Goal: Task Accomplishment & Management: Complete application form

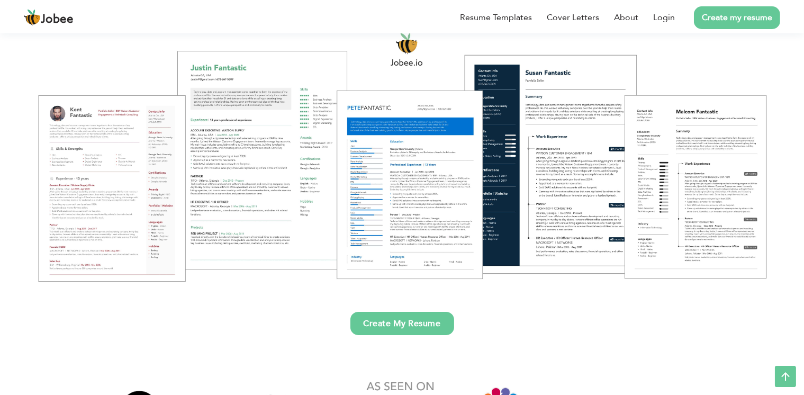
scroll to position [121, 0]
click at [662, 21] on link "Login" at bounding box center [664, 17] width 22 height 13
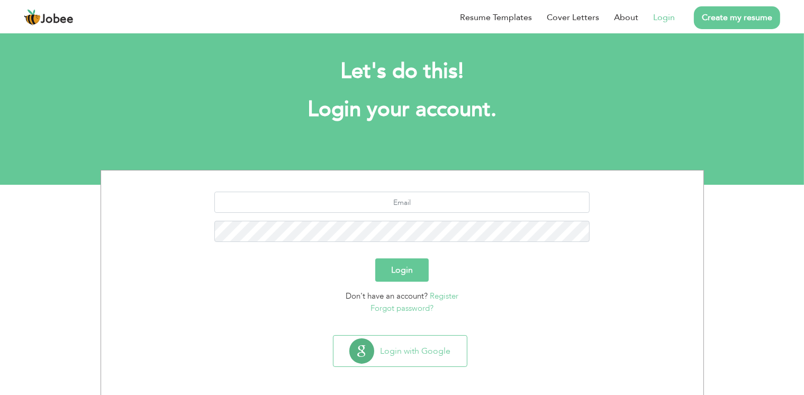
scroll to position [6, 0]
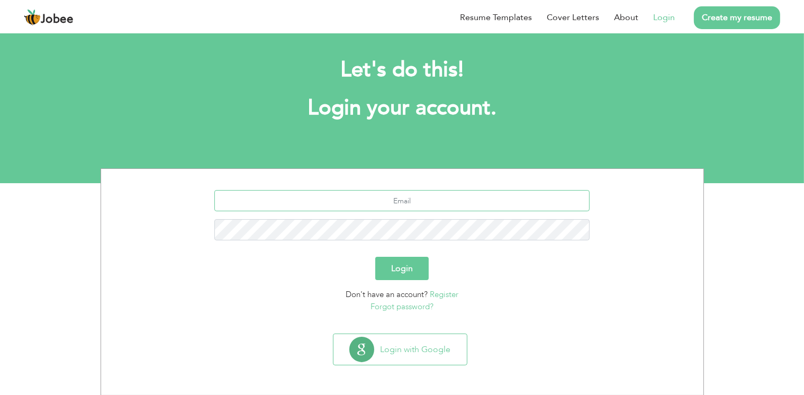
click at [415, 204] on input "text" at bounding box center [401, 200] width 375 height 21
type input "ambreentahir170@gmail.com"
click at [375, 257] on button "Login" at bounding box center [401, 268] width 53 height 23
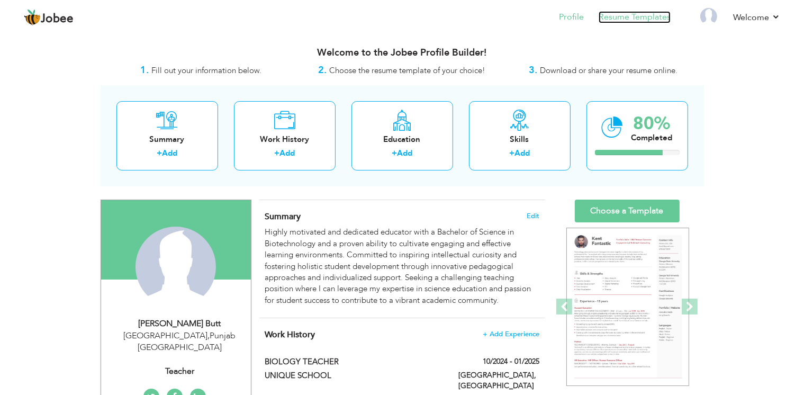
click at [633, 21] on link "Resume Templates" at bounding box center [634, 17] width 72 height 12
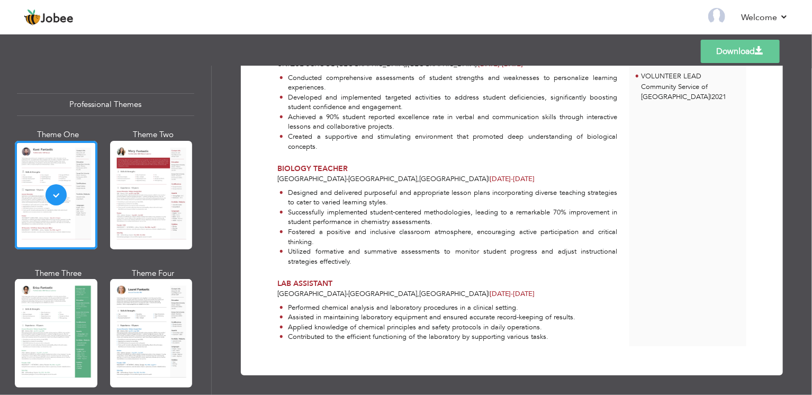
click at [388, 318] on li "Assisted in maintaining laboratory equipment and ensured accurate record-keepin…" at bounding box center [427, 317] width 296 height 10
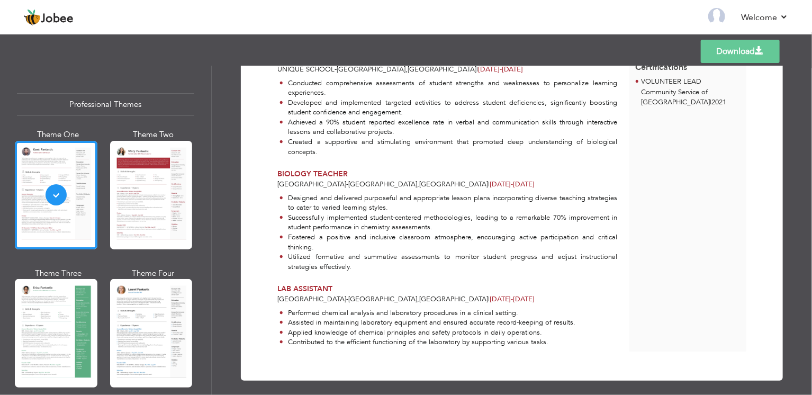
click at [388, 318] on ul "Performed chemical analysis and laboratory procedures in a clinical setting. As…" at bounding box center [447, 327] width 340 height 39
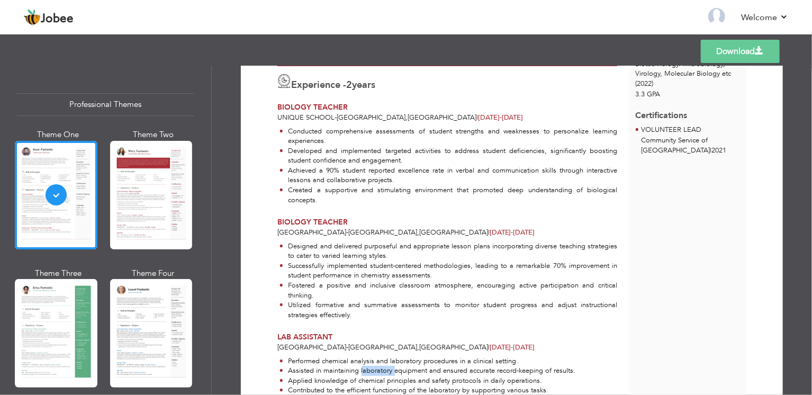
click at [388, 318] on li "Utilized formative and summative assessments to monitor student progress and ad…" at bounding box center [448, 310] width 338 height 20
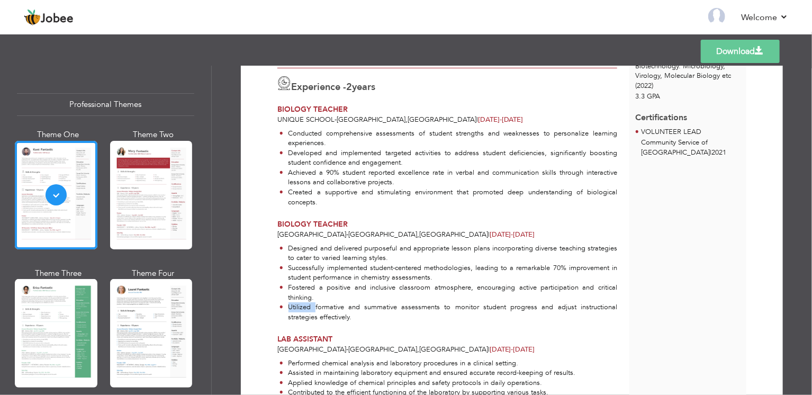
click at [388, 318] on li "Utilized formative and summative assessments to monitor student progress and ad…" at bounding box center [448, 312] width 338 height 20
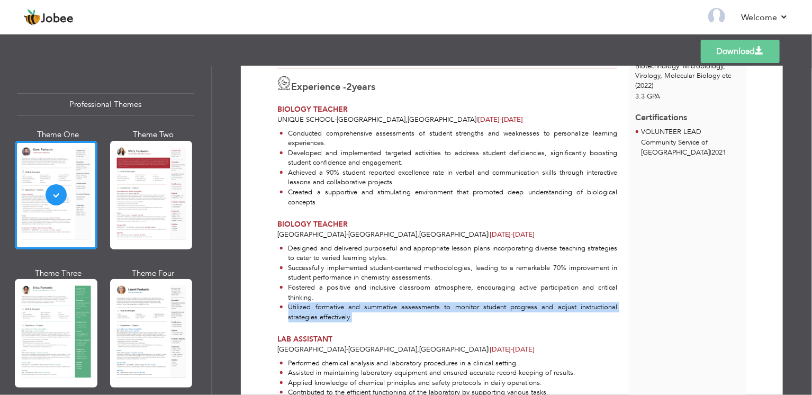
click at [388, 318] on li "Utilized formative and summative assessments to monitor student progress and ad…" at bounding box center [448, 312] width 338 height 20
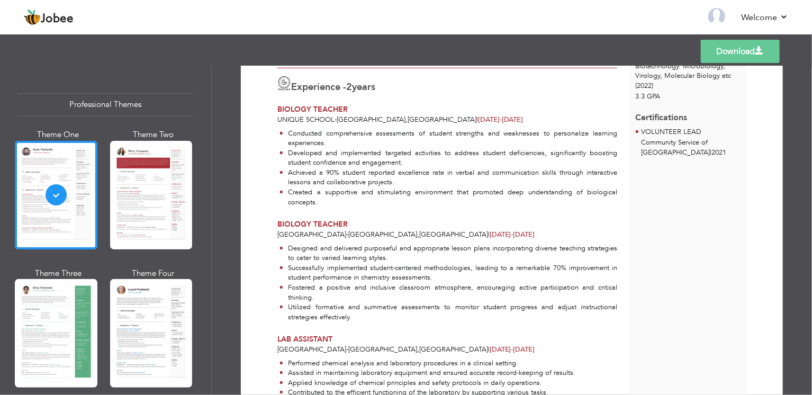
click at [447, 219] on div "BIOLOGY TEACHER" at bounding box center [447, 224] width 340 height 11
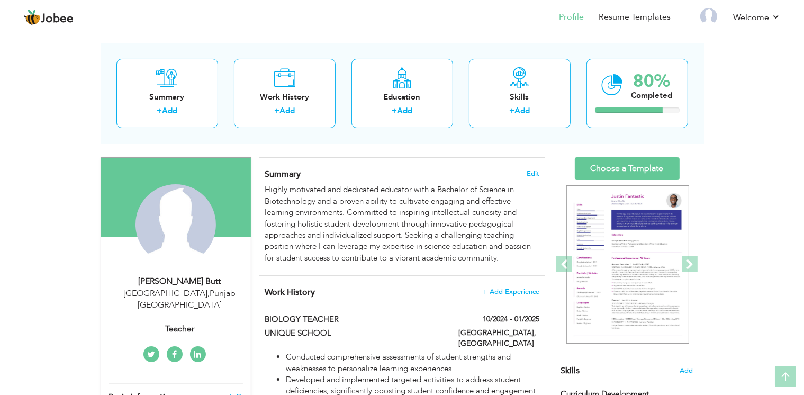
scroll to position [34, 0]
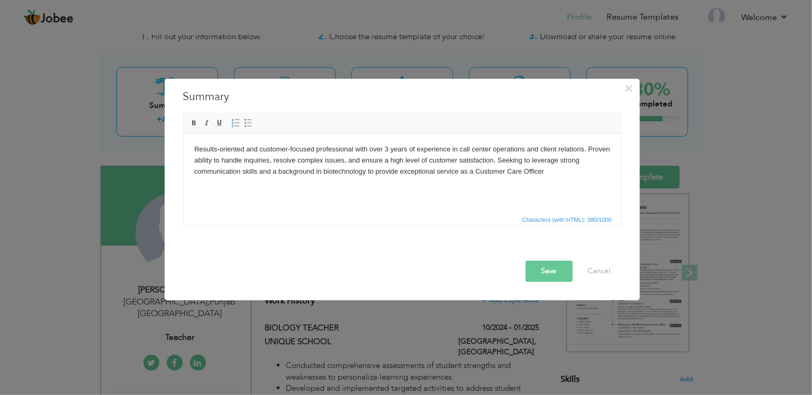
click at [538, 272] on button "Save" at bounding box center [548, 271] width 47 height 21
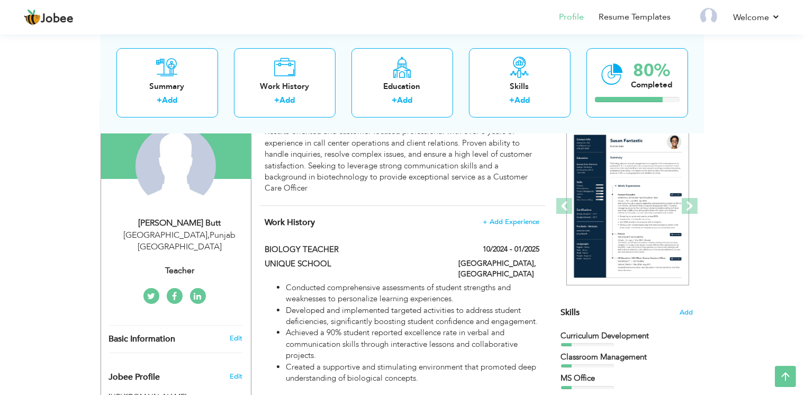
scroll to position [97, 0]
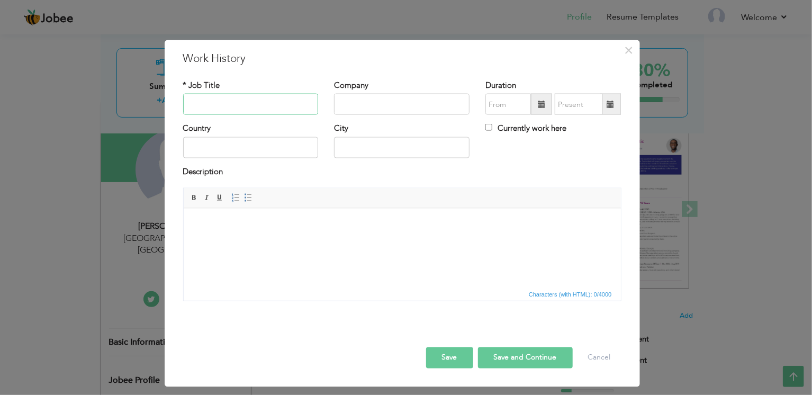
paste input "Customer Care Representative (CCR)"
type input "Customer Care Representative (CCR)"
click at [389, 101] on input "text" at bounding box center [401, 104] width 135 height 21
paste input "Mindbridge (Telenor)"
type input "Mindbridge (Telenor)"
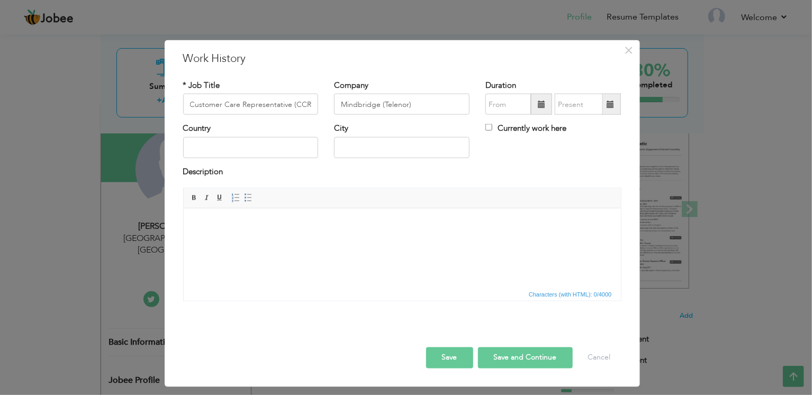
click at [539, 105] on span at bounding box center [541, 104] width 7 height 7
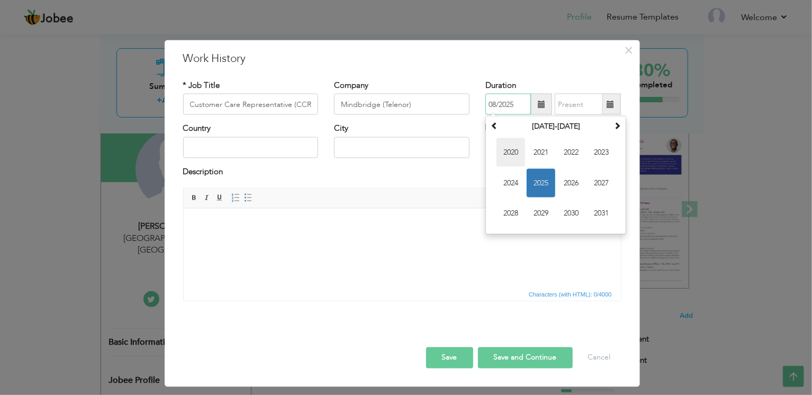
click at [514, 154] on span "2020" at bounding box center [510, 152] width 29 height 29
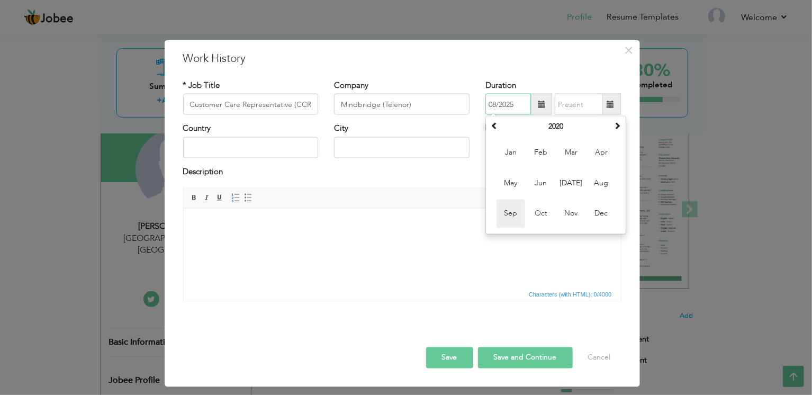
click at [514, 213] on span "Sep" at bounding box center [510, 213] width 29 height 29
type input "09/2020"
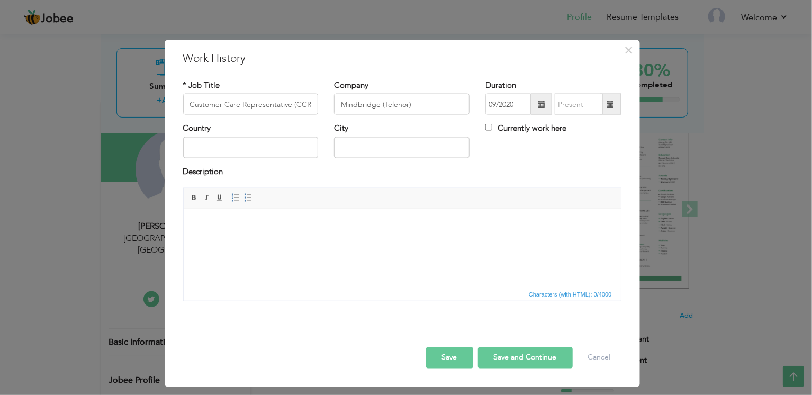
click at [616, 102] on span at bounding box center [610, 104] width 21 height 21
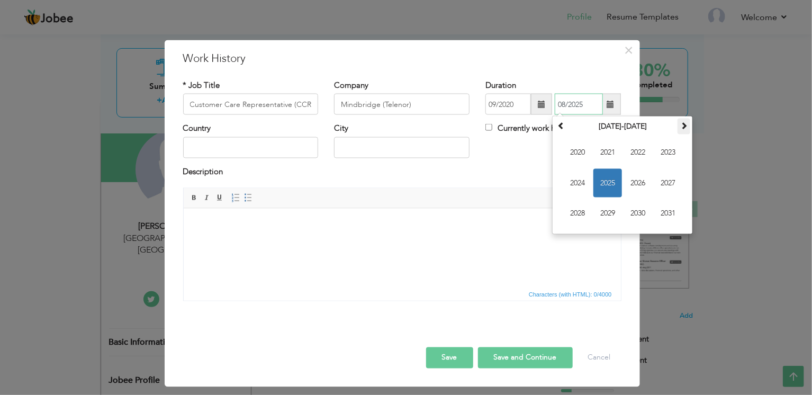
click at [688, 125] on th at bounding box center [683, 127] width 13 height 16
click at [557, 128] on span at bounding box center [560, 125] width 7 height 7
click at [648, 157] on span "2022" at bounding box center [637, 152] width 29 height 29
click at [571, 212] on span "Sep" at bounding box center [577, 213] width 29 height 29
type input "09/2022"
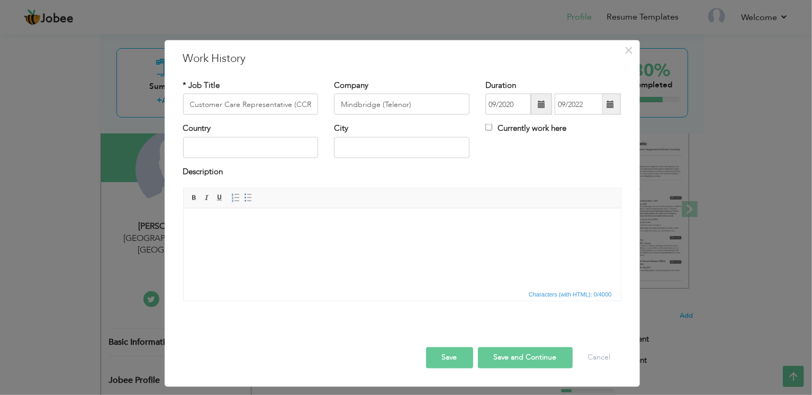
click at [541, 107] on span at bounding box center [541, 104] width 7 height 7
click at [542, 106] on span at bounding box center [541, 104] width 7 height 7
click at [509, 104] on input "09/2020" at bounding box center [508, 104] width 46 height 21
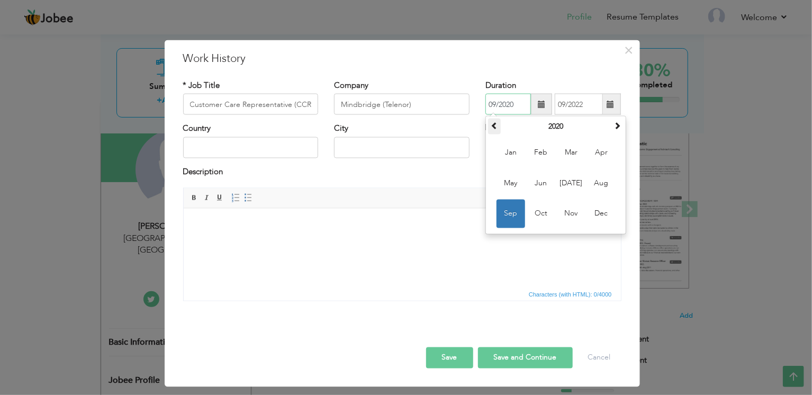
click at [492, 125] on span at bounding box center [494, 125] width 7 height 7
click at [514, 210] on span "Sep" at bounding box center [510, 213] width 29 height 29
type input "09/2019"
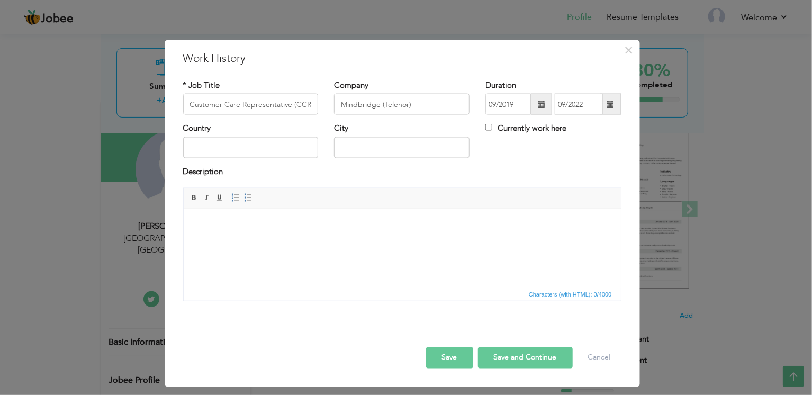
click at [611, 108] on span at bounding box center [610, 104] width 21 height 21
click at [614, 103] on span at bounding box center [610, 104] width 21 height 21
click at [584, 109] on input "09/2022" at bounding box center [579, 104] width 48 height 21
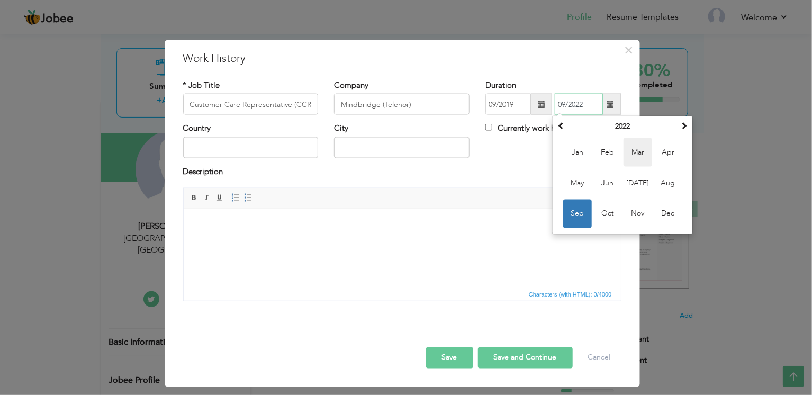
click at [633, 159] on span "Mar" at bounding box center [637, 152] width 29 height 29
type input "03/2022"
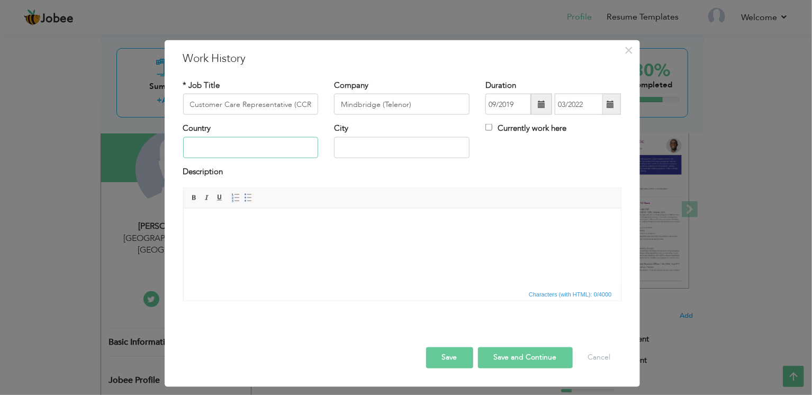
click at [259, 146] on input "text" at bounding box center [250, 147] width 135 height 21
type input "[GEOGRAPHIC_DATA]"
click at [334, 227] on body at bounding box center [402, 224] width 416 height 11
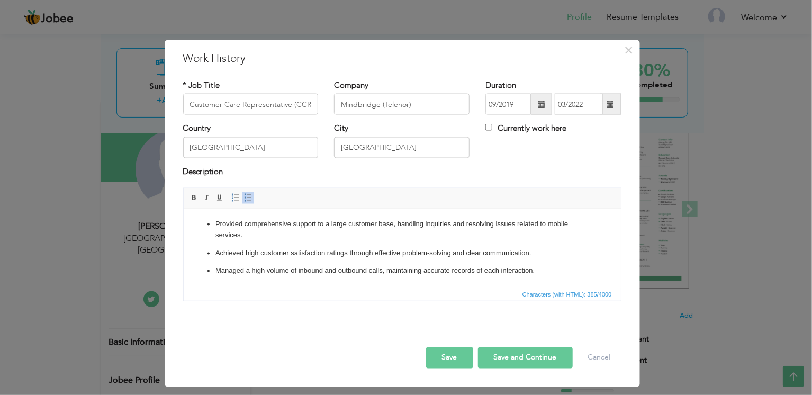
click at [446, 352] on button "Save" at bounding box center [449, 357] width 47 height 21
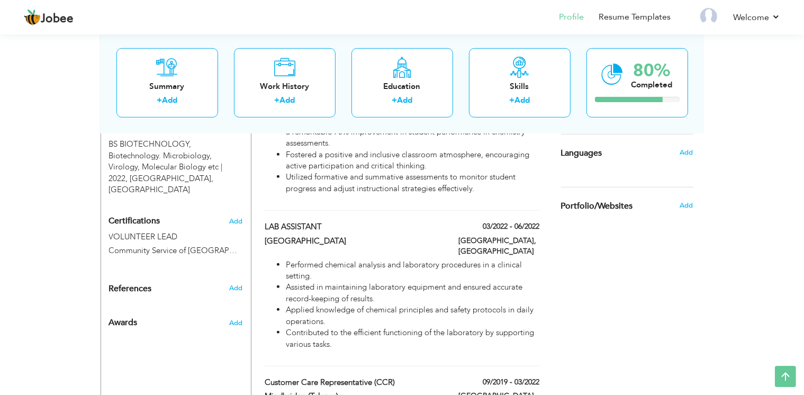
scroll to position [467, 0]
type input "LAB ASSISTANT"
type input "HORIZON HOSPITAL"
type input "03/2022"
type input "06/2022"
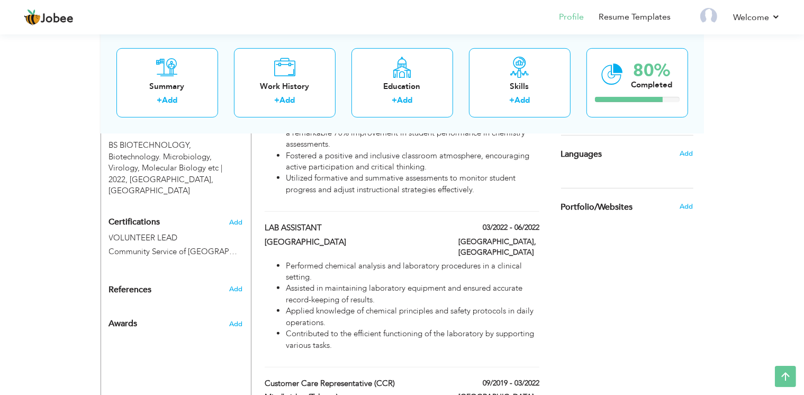
type input "[GEOGRAPHIC_DATA]"
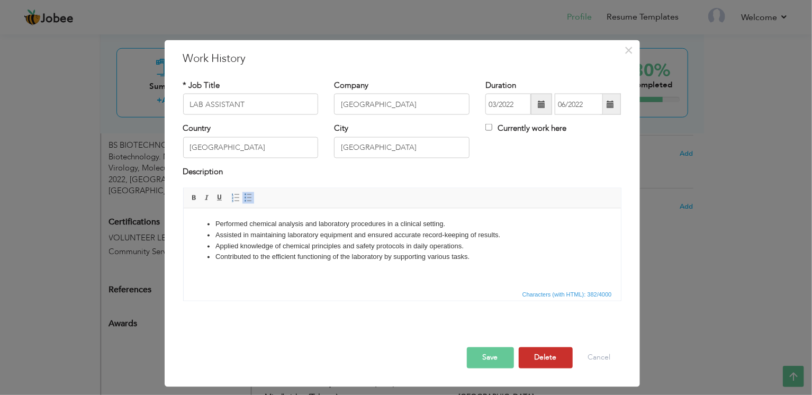
click at [537, 358] on button "Delete" at bounding box center [546, 357] width 54 height 21
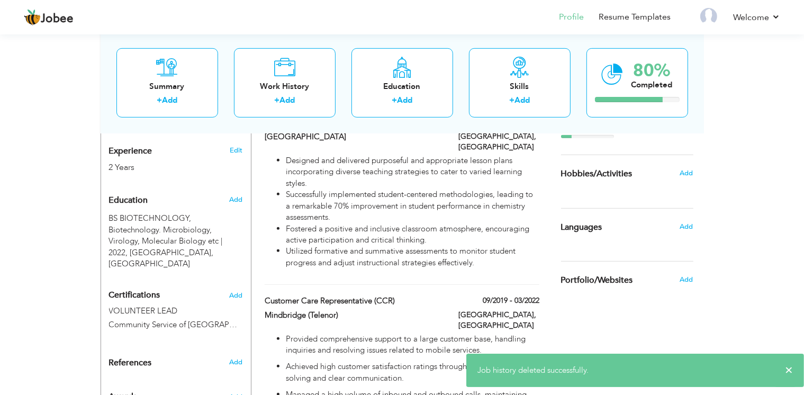
scroll to position [394, 0]
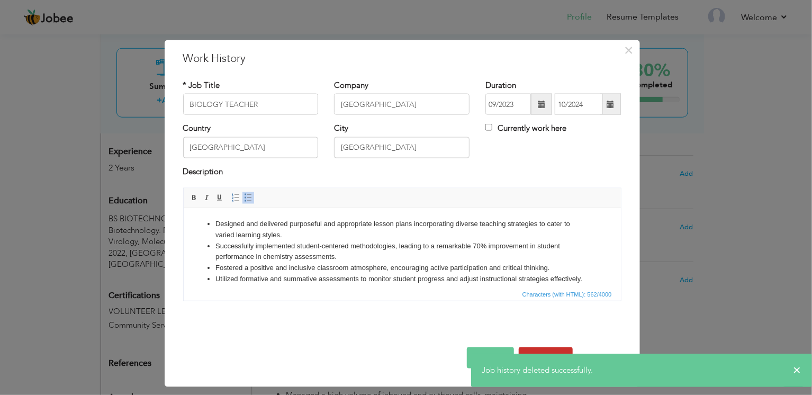
click at [546, 349] on button "Delete" at bounding box center [546, 357] width 54 height 21
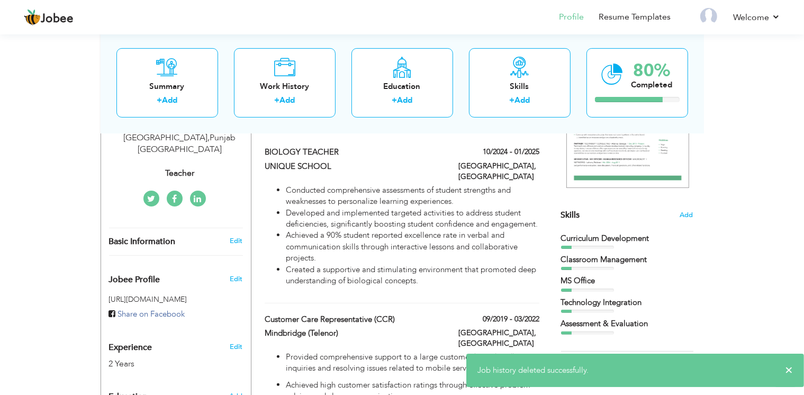
scroll to position [155, 0]
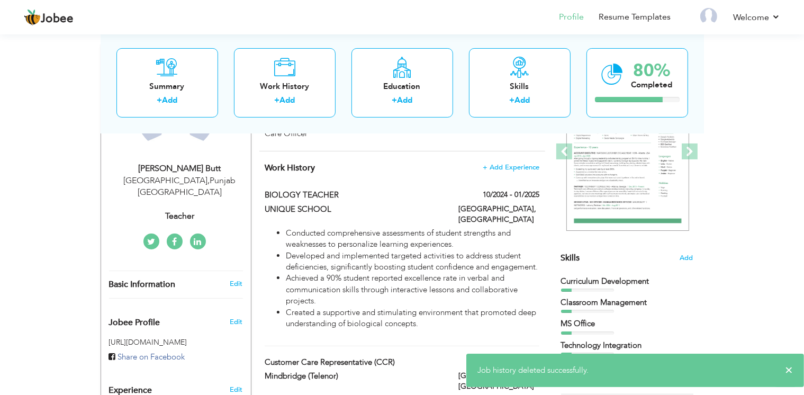
type input "UNIQUE SCHOOL"
type input "10/2024"
type input "01/2025"
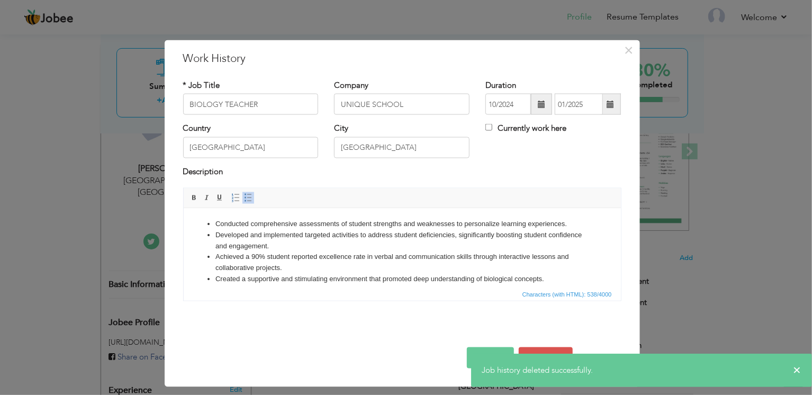
click at [548, 357] on div "× Job history deleted successfully." at bounding box center [641, 369] width 341 height 33
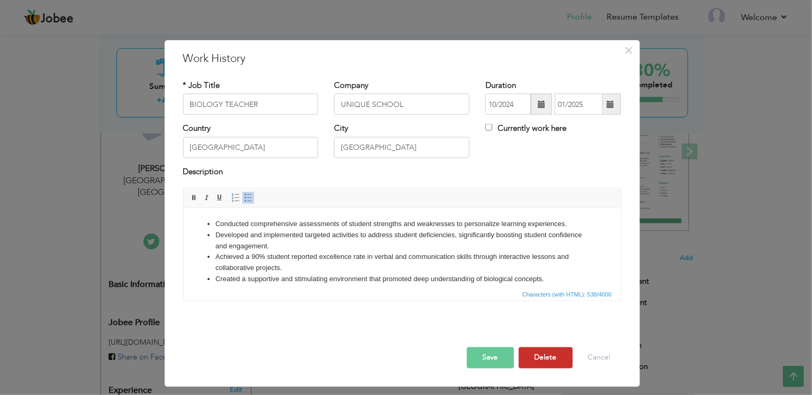
click at [548, 350] on button "Delete" at bounding box center [546, 357] width 54 height 21
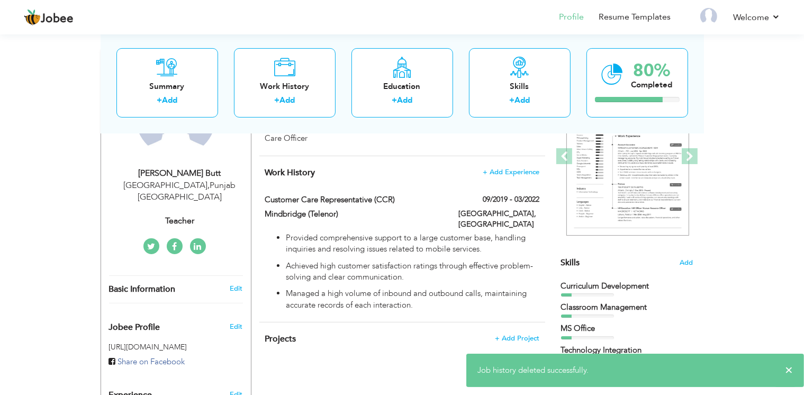
scroll to position [150, 0]
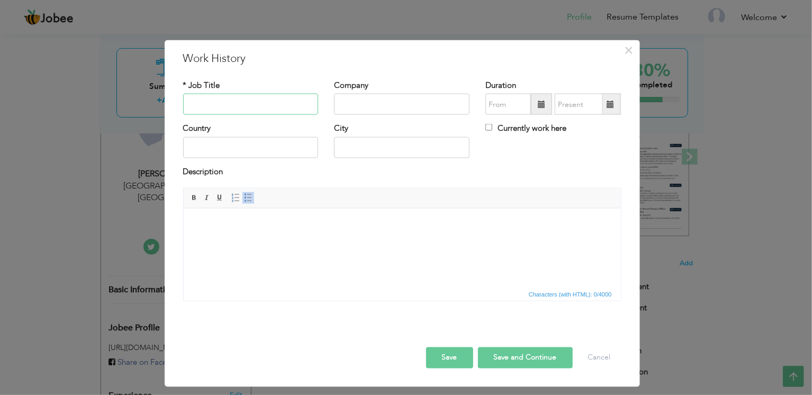
paste input "Customer Service Representative"
type input "Customer Service Representative"
click at [402, 99] on input "text" at bounding box center [401, 104] width 135 height 21
click at [433, 102] on input "text" at bounding box center [401, 104] width 135 height 21
click at [399, 100] on input "text" at bounding box center [401, 104] width 135 height 21
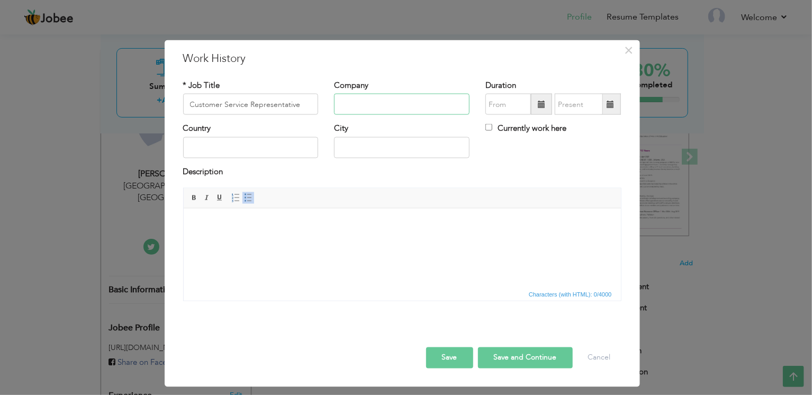
paste input "PTCL"
type input "PTCL"
click at [541, 104] on span at bounding box center [541, 104] width 7 height 7
click at [548, 105] on span at bounding box center [541, 104] width 21 height 21
click at [510, 99] on input "text" at bounding box center [508, 104] width 46 height 21
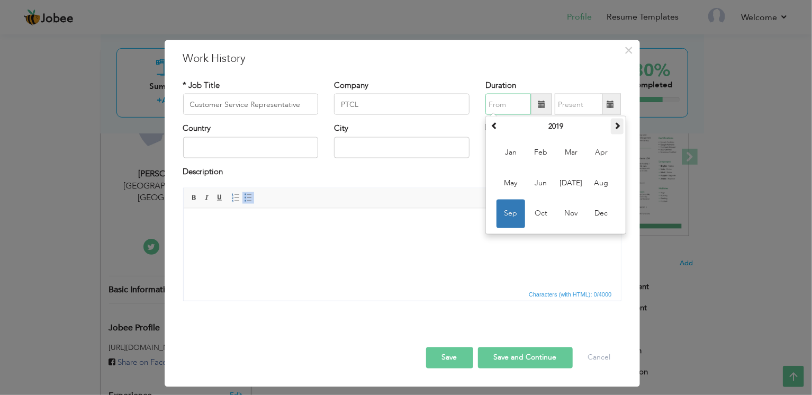
click at [619, 128] on span at bounding box center [616, 125] width 7 height 7
click at [563, 124] on th "2020" at bounding box center [556, 127] width 110 height 16
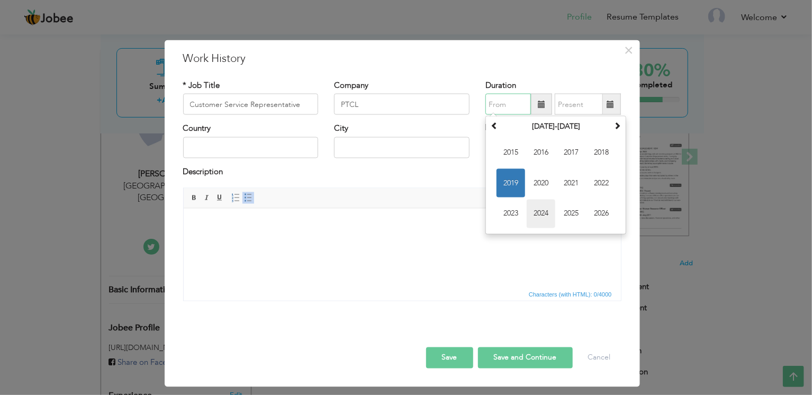
click at [546, 219] on span "2024" at bounding box center [541, 213] width 29 height 29
click at [509, 216] on span "Sep" at bounding box center [510, 213] width 29 height 29
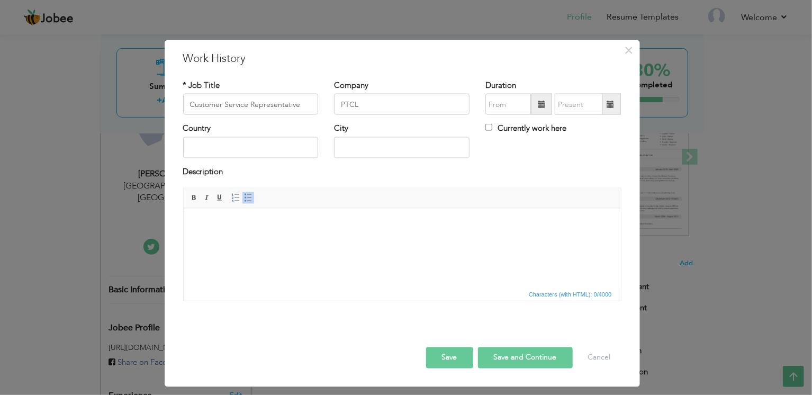
type input "09/2024"
click at [609, 105] on span at bounding box center [609, 104] width 7 height 7
click at [576, 104] on input "text" at bounding box center [579, 104] width 48 height 21
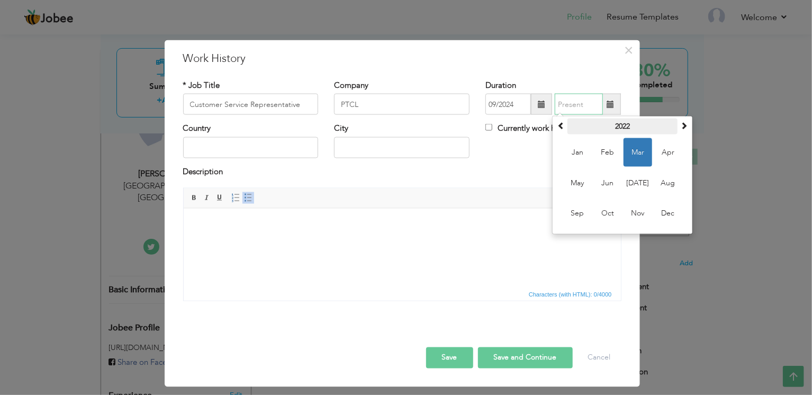
click at [622, 127] on th "2022" at bounding box center [622, 127] width 110 height 16
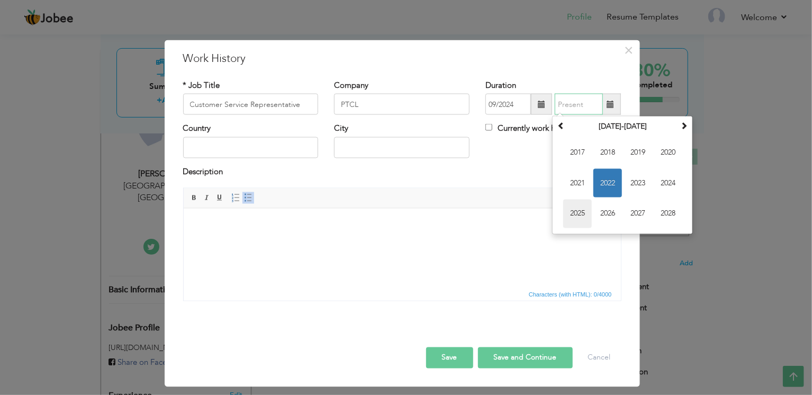
click at [582, 216] on span "2025" at bounding box center [577, 213] width 29 height 29
click at [669, 188] on span "Aug" at bounding box center [668, 183] width 29 height 29
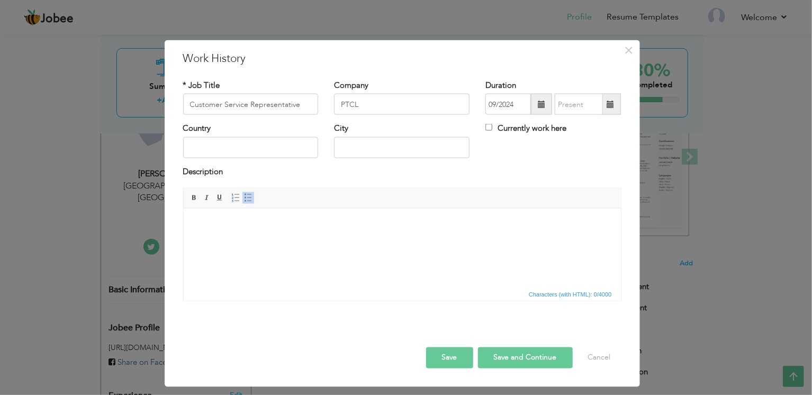
type input "08/2025"
click at [260, 148] on input "text" at bounding box center [250, 147] width 135 height 21
type input "[GEOGRAPHIC_DATA]"
click at [344, 237] on html at bounding box center [401, 224] width 437 height 32
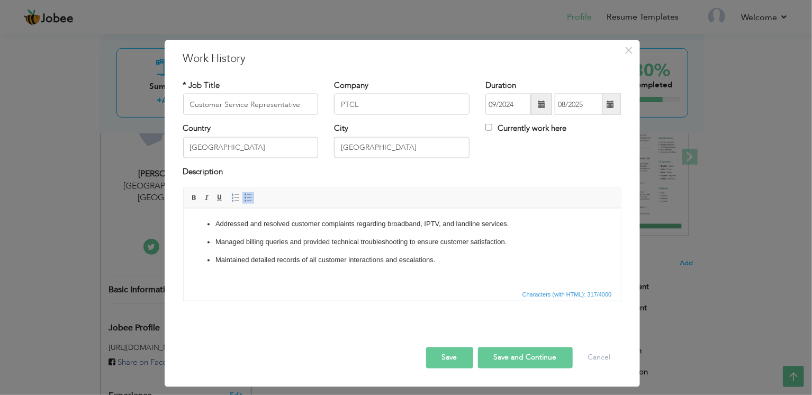
click at [449, 366] on button "Save" at bounding box center [449, 357] width 47 height 21
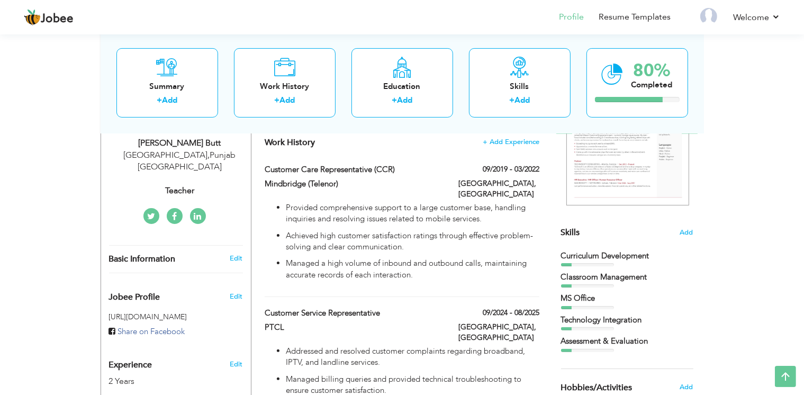
scroll to position [182, 0]
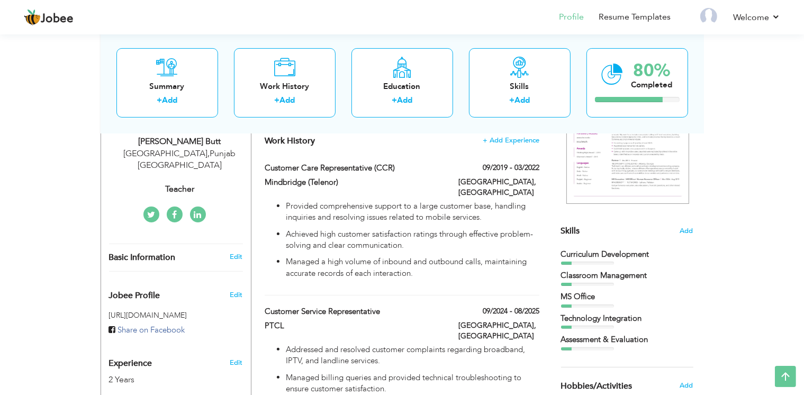
drag, startPoint x: 374, startPoint y: 151, endPoint x: 364, endPoint y: 270, distance: 119.5
click at [364, 270] on div "Work History + Add Experience Customer Care Representative (CCR) 09/2019 - 03/2…" at bounding box center [402, 278] width 286 height 309
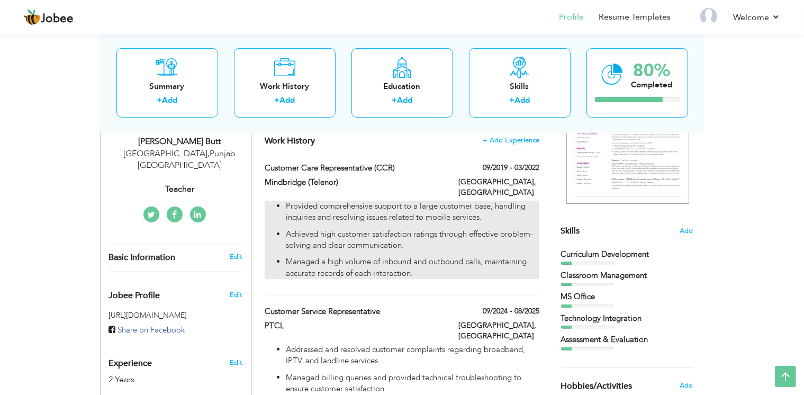
drag, startPoint x: 360, startPoint y: 328, endPoint x: 374, endPoint y: 204, distance: 124.6
click at [374, 204] on div "Work History + Add Experience Customer Care Representative (CCR) 09/2019 - 03/2…" at bounding box center [402, 278] width 286 height 309
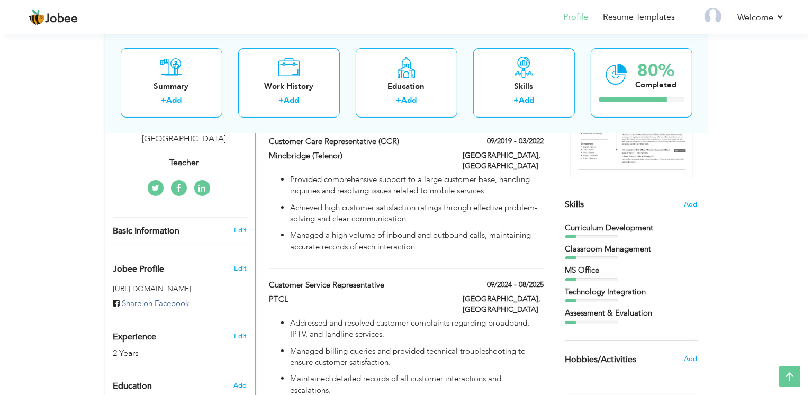
scroll to position [212, 0]
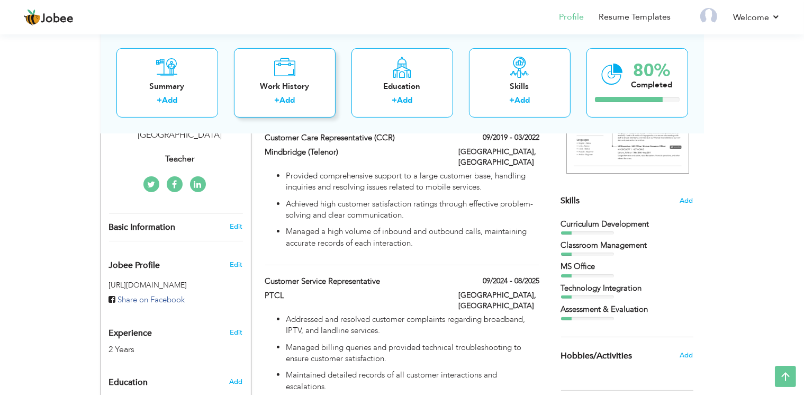
click at [281, 88] on div "Work History" at bounding box center [284, 85] width 85 height 11
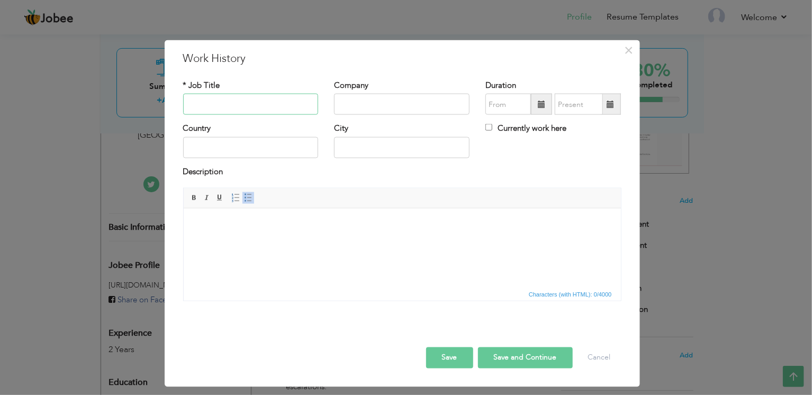
paste input "Coordinator – Home Sample Collection"
type input "Coordinator – Home Sample Collection"
click at [373, 99] on input "text" at bounding box center [401, 104] width 135 height 21
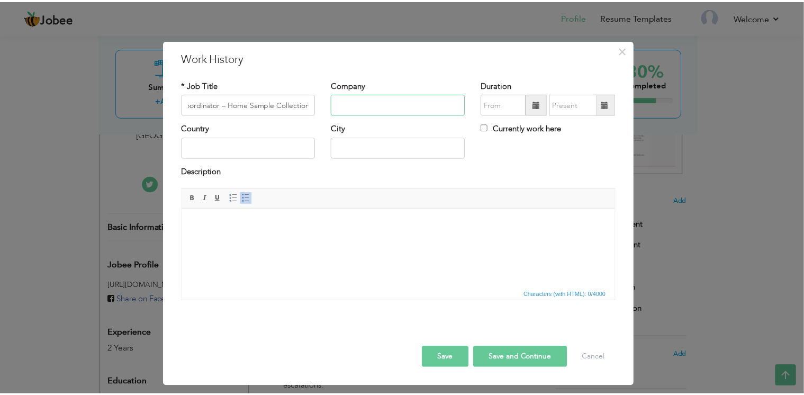
scroll to position [0, 0]
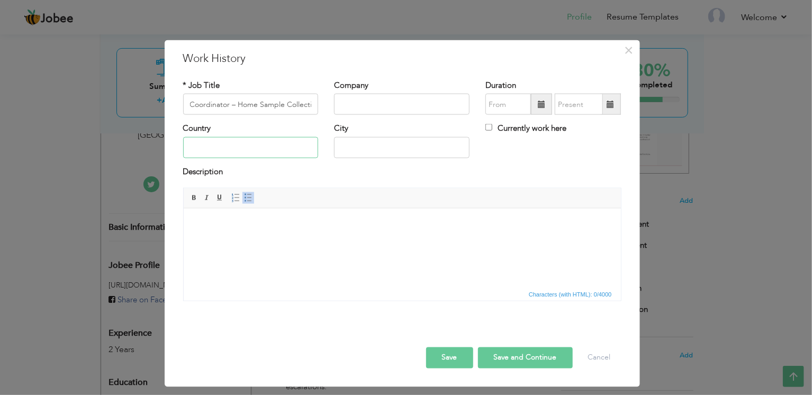
click at [258, 144] on input "text" at bounding box center [250, 147] width 135 height 21
click at [378, 103] on input "text" at bounding box center [401, 104] width 135 height 21
paste input "Islamabad Diagnostic Centre (IDC)"
type input "Islamabad Diagnostic Centre (IDC)"
click at [262, 142] on input "text" at bounding box center [250, 147] width 135 height 21
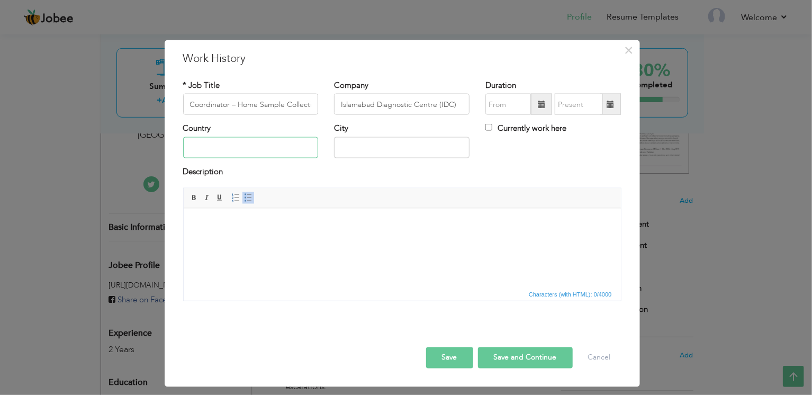
type input "[GEOGRAPHIC_DATA]"
click at [509, 108] on input "text" at bounding box center [508, 104] width 46 height 21
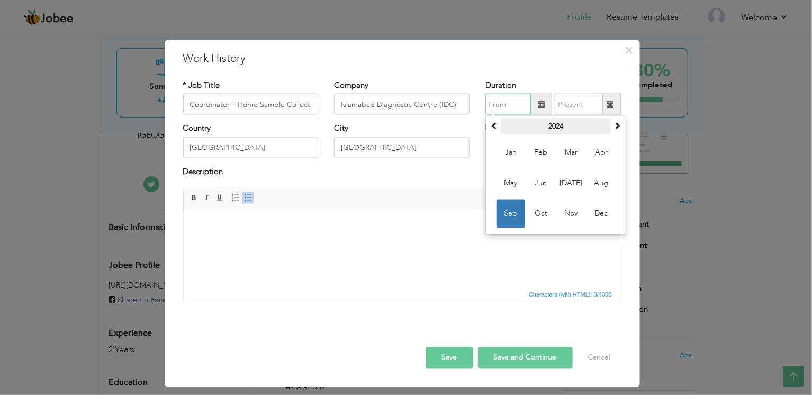
click at [563, 128] on th "2024" at bounding box center [556, 127] width 110 height 16
click at [561, 128] on th "2019-2030" at bounding box center [556, 127] width 110 height 16
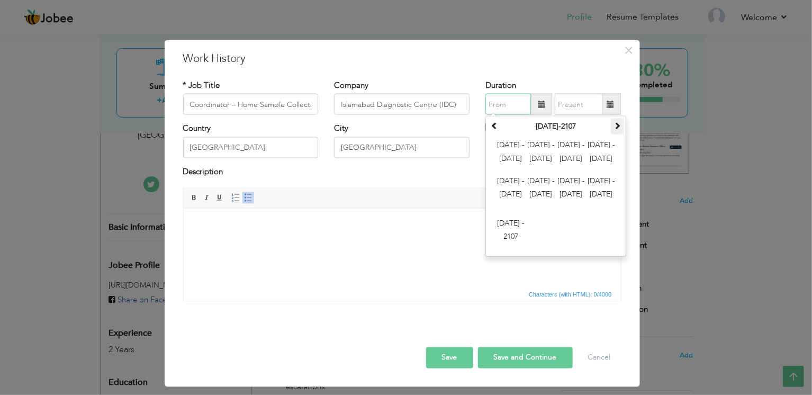
click at [619, 124] on span at bounding box center [616, 125] width 7 height 7
click at [494, 126] on span at bounding box center [494, 125] width 7 height 7
click at [554, 130] on th "[DATE]-2107" at bounding box center [556, 127] width 110 height 16
click at [497, 125] on span at bounding box center [494, 125] width 7 height 7
click at [614, 128] on span at bounding box center [616, 125] width 7 height 7
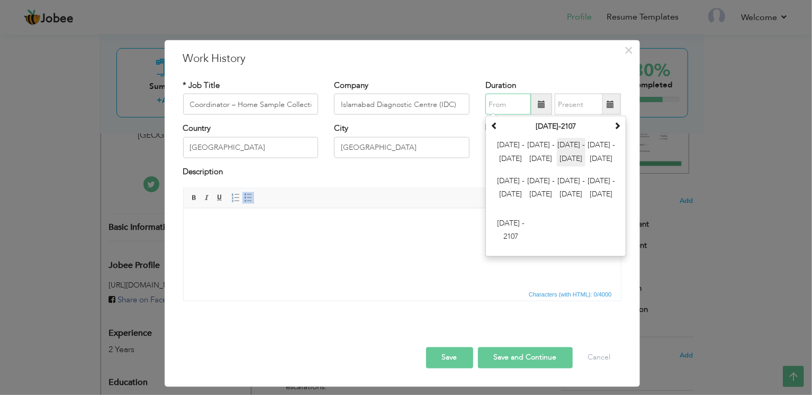
click at [571, 145] on span "[DATE] - [DATE]" at bounding box center [571, 152] width 29 height 29
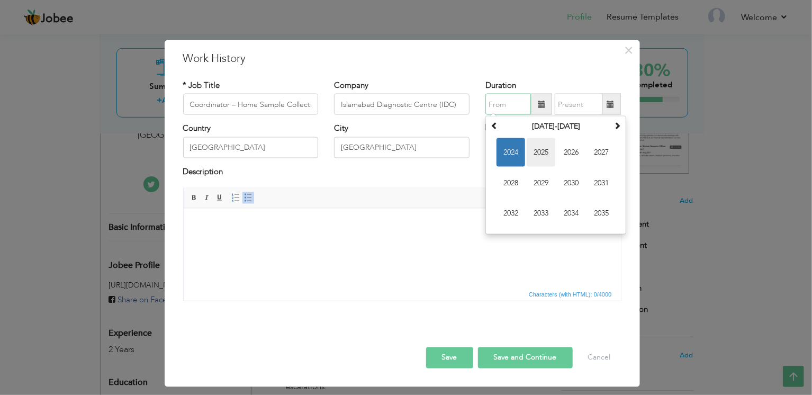
click at [537, 150] on span "2025" at bounding box center [541, 152] width 29 height 29
click at [540, 155] on span "Feb" at bounding box center [541, 152] width 29 height 29
type input "02/2025"
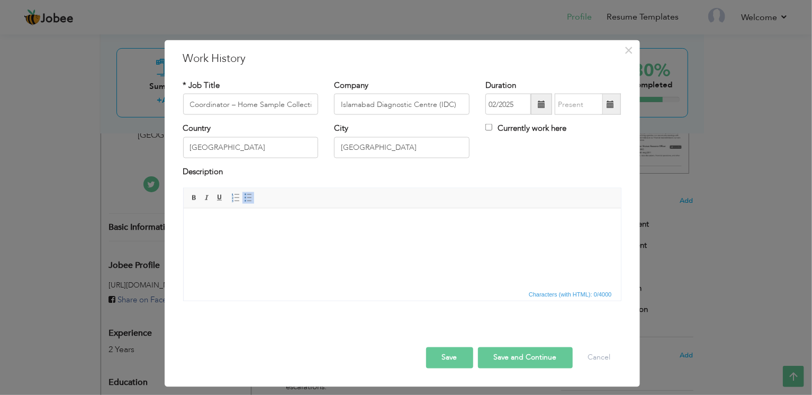
click at [614, 110] on span at bounding box center [610, 104] width 21 height 21
click at [612, 105] on span at bounding box center [609, 104] width 7 height 7
click at [607, 104] on span at bounding box center [609, 104] width 7 height 7
click at [576, 104] on input "text" at bounding box center [579, 104] width 48 height 21
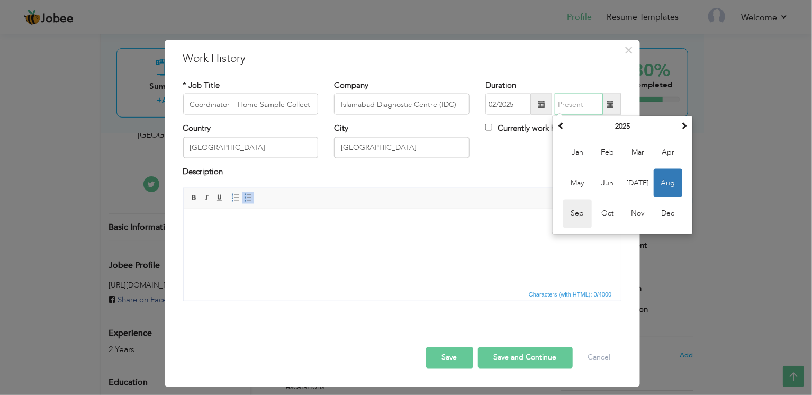
click at [584, 217] on span "Sep" at bounding box center [577, 213] width 29 height 29
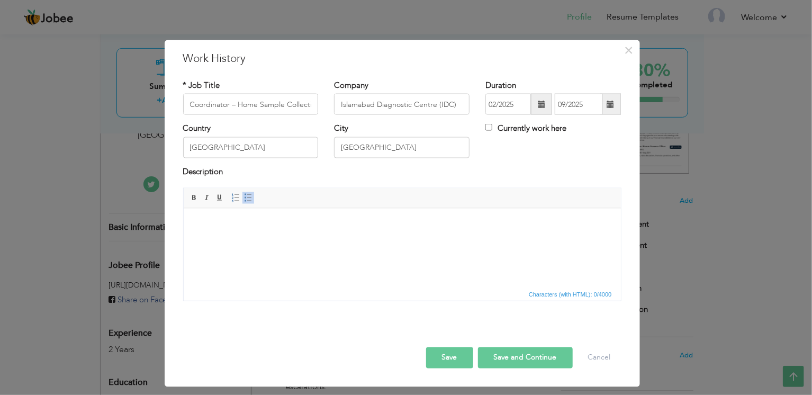
click at [613, 104] on span at bounding box center [609, 104] width 7 height 7
click at [578, 102] on input "09/2025" at bounding box center [579, 104] width 48 height 21
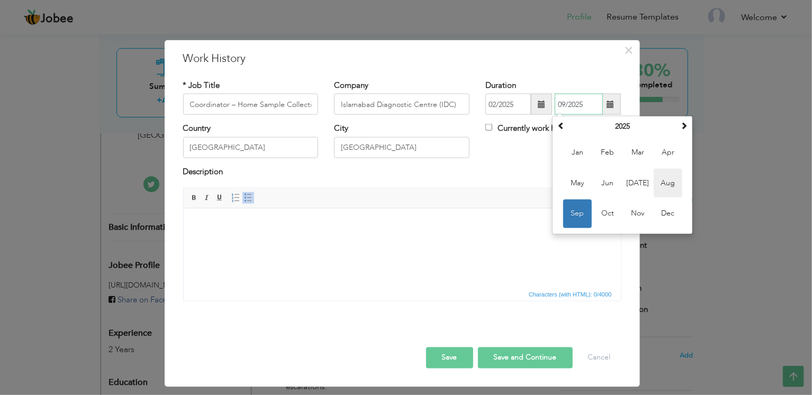
click at [672, 186] on span "Aug" at bounding box center [668, 183] width 29 height 29
type input "08/2025"
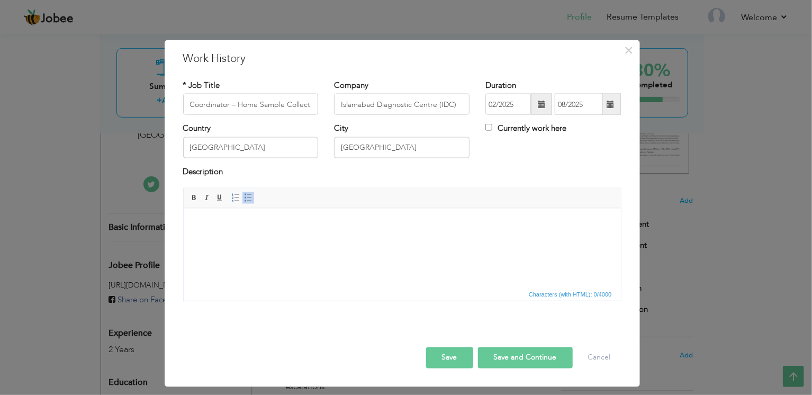
click at [279, 240] on html at bounding box center [401, 224] width 437 height 32
click at [306, 238] on html at bounding box center [401, 224] width 437 height 32
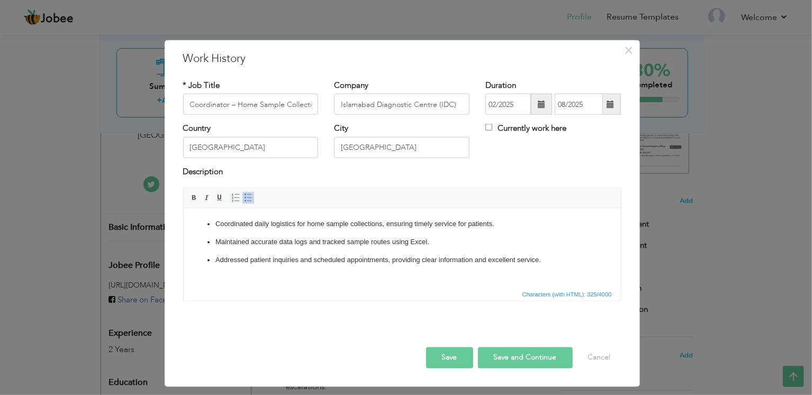
click at [0, 0] on span "button" at bounding box center [0, 0] width 0 height 0
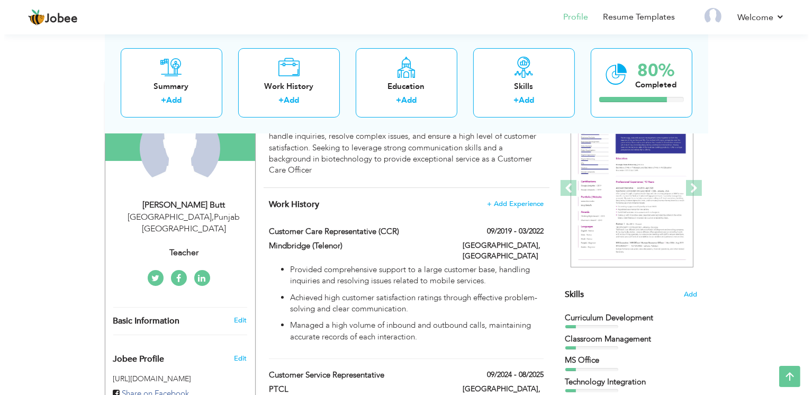
scroll to position [112, 0]
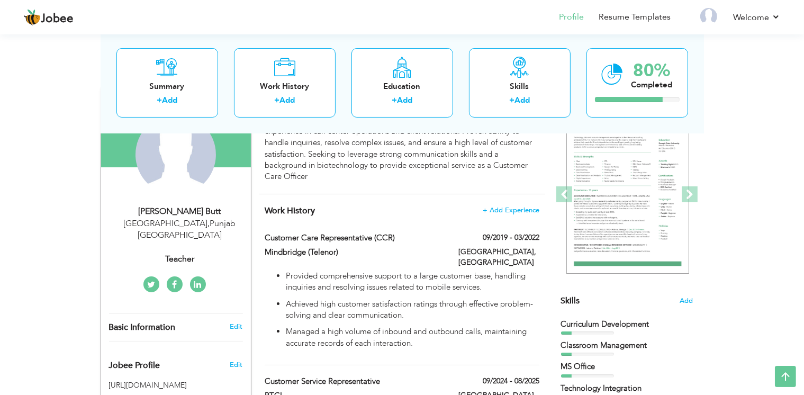
type input "Ambreen Tahir"
type input "Butt"
type input "03085760885"
select select "number:166"
type input "Punjab"
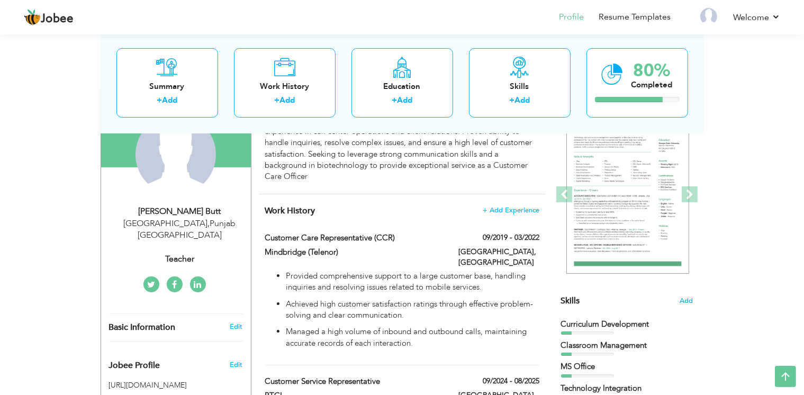
type input "[GEOGRAPHIC_DATA]"
select select "number:4"
type input "Teacher"
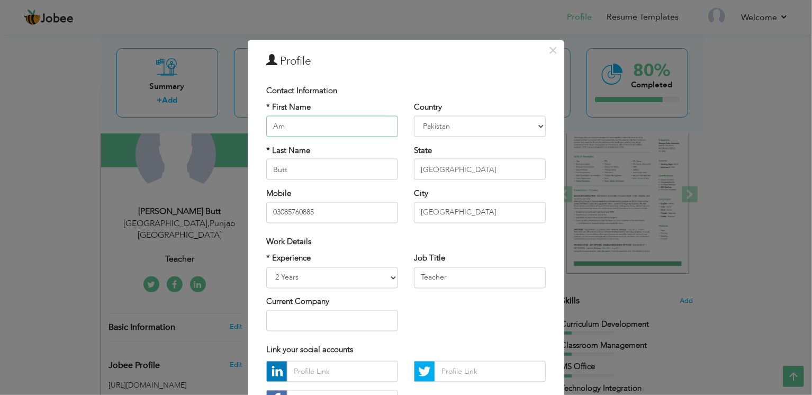
type input "A"
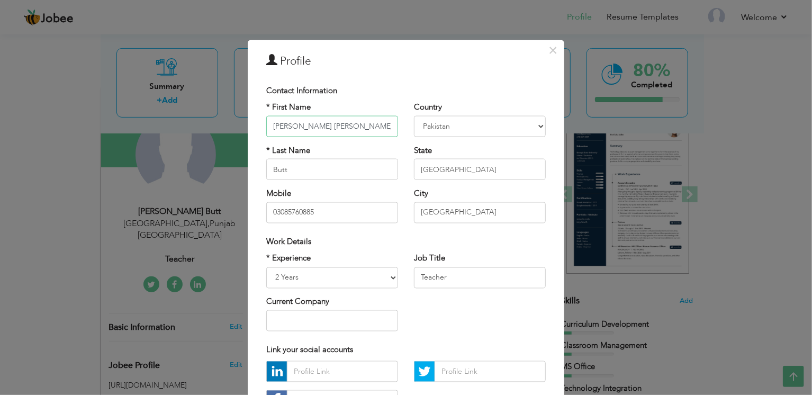
type input "[PERSON_NAME] [PERSON_NAME]"
click at [330, 211] on input "03085760885" at bounding box center [332, 212] width 132 height 21
type input "0"
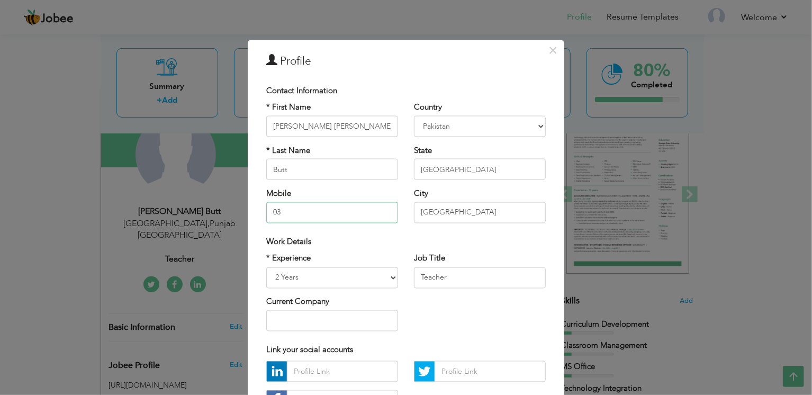
type input "0"
paste input "0306-4317810 |"
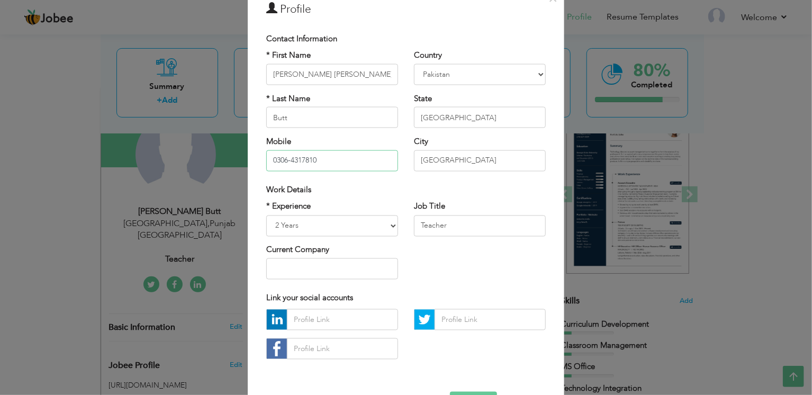
scroll to position [46, 0]
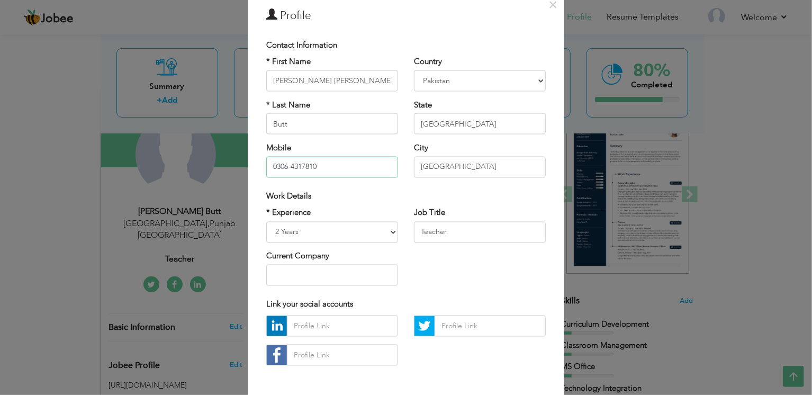
type input "0306-4317810"
click at [383, 235] on select "Entry Level Less than 1 Year 1 Year 2 Years 3 Years 4 Years 5 Years 6 Years 7 Y…" at bounding box center [332, 231] width 132 height 21
select select "number:5"
click at [266, 221] on select "Entry Level Less than 1 Year 1 Year 2 Years 3 Years 4 Years 5 Years 6 Years 7 Y…" at bounding box center [332, 231] width 132 height 21
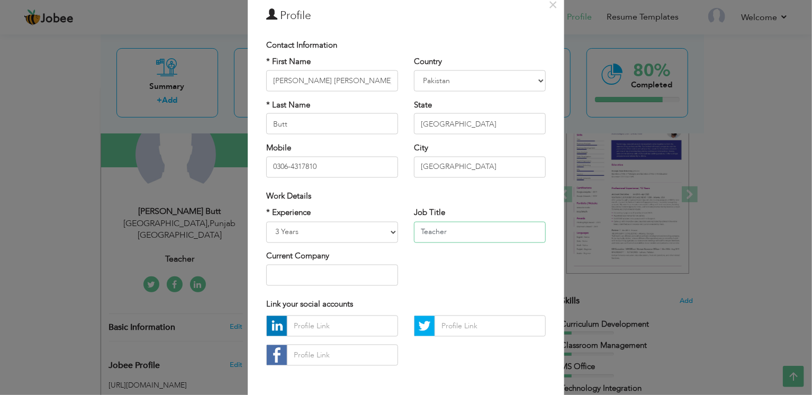
click at [496, 228] on input "Teacher" at bounding box center [480, 231] width 132 height 21
type input "T"
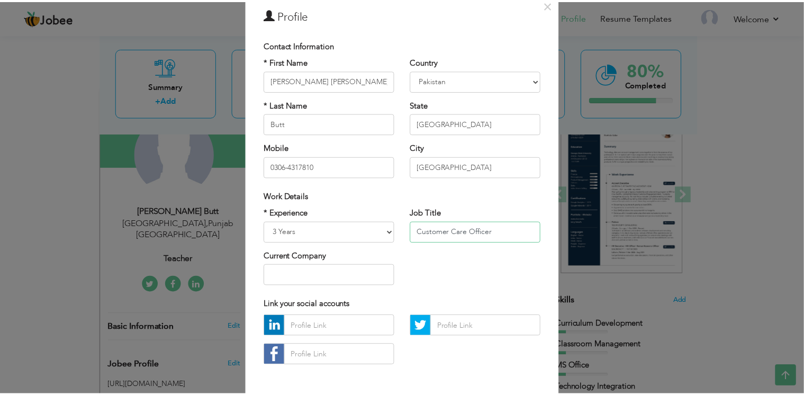
scroll to position [88, 0]
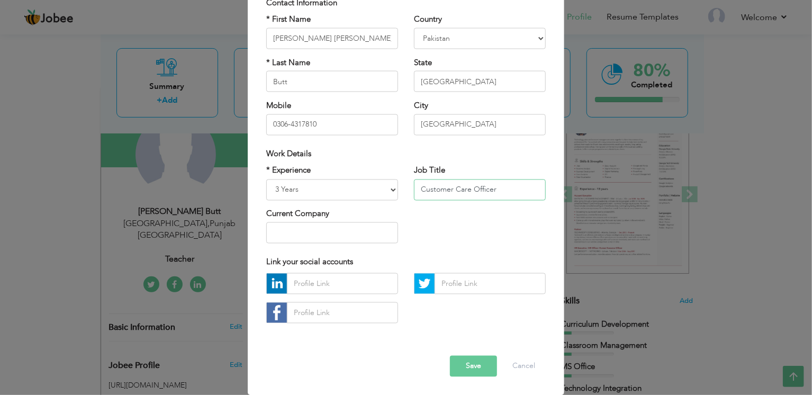
type input "Customer Care Officer"
click at [311, 85] on input "Butt" at bounding box center [332, 81] width 132 height 21
type input "B"
click at [369, 34] on input "[PERSON_NAME] [PERSON_NAME]" at bounding box center [332, 38] width 132 height 21
type input "Hafiz Shahbaz Ahmad"
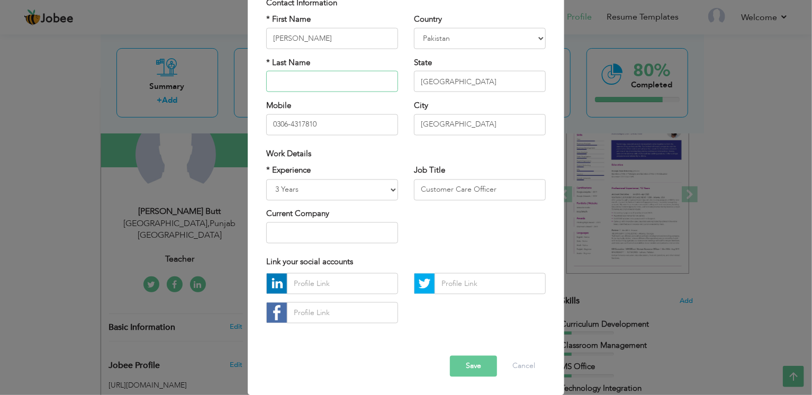
click at [318, 81] on input "text" at bounding box center [332, 81] width 132 height 21
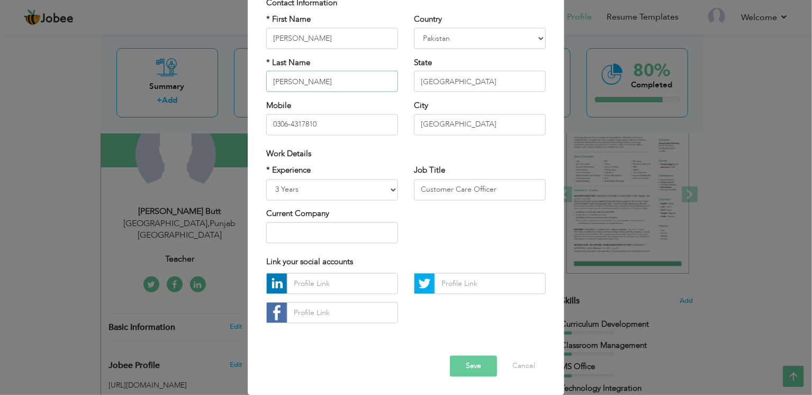
type input "Qureshi"
click at [469, 365] on button "Save" at bounding box center [473, 366] width 47 height 21
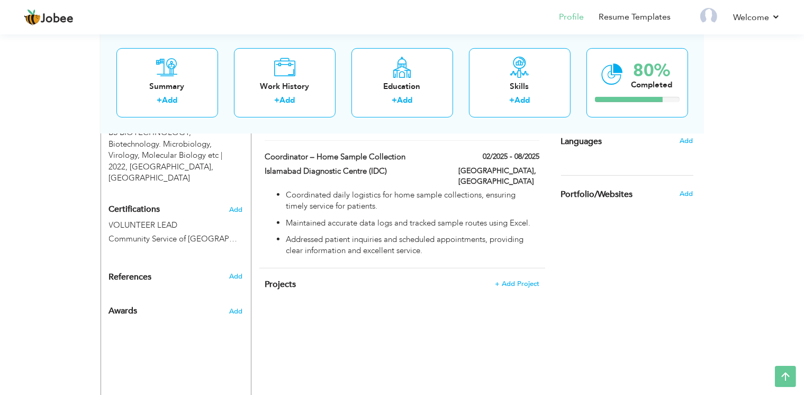
scroll to position [481, 0]
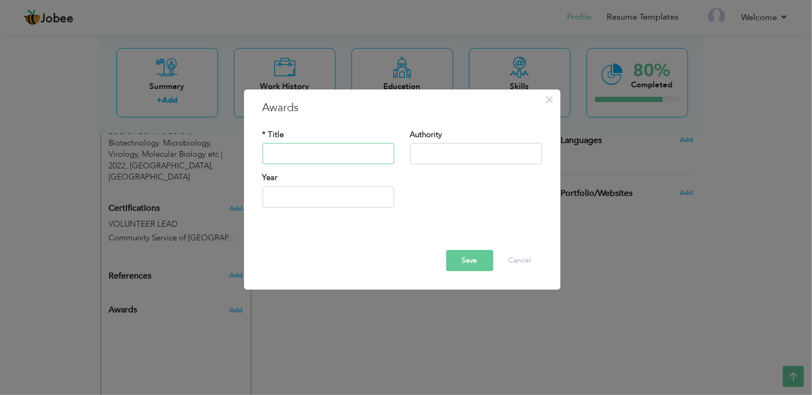
click at [347, 157] on input "text" at bounding box center [328, 153] width 132 height 21
type input "M"
click at [522, 259] on button "Cancel" at bounding box center [520, 260] width 44 height 21
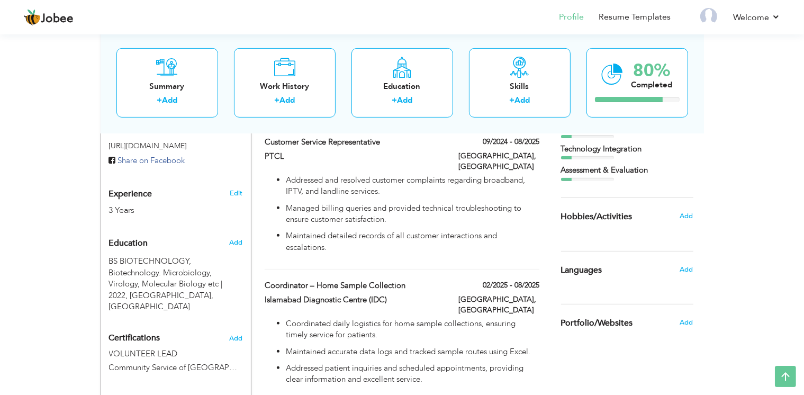
scroll to position [358, 0]
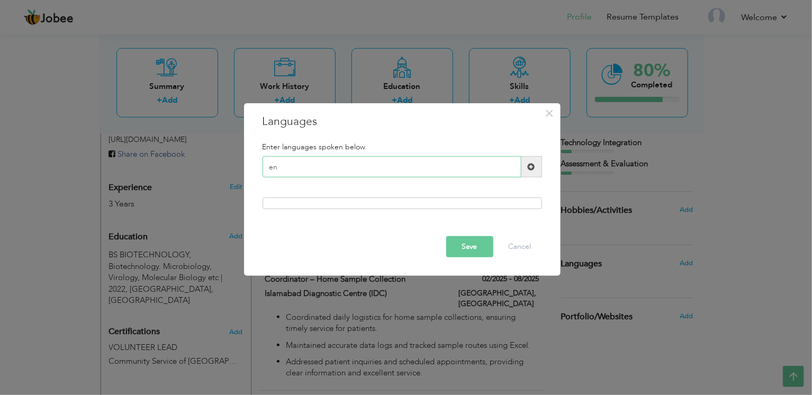
type input "e"
type input "R"
type input "English"
click at [410, 207] on div at bounding box center [401, 203] width 279 height 12
click at [535, 165] on span at bounding box center [531, 166] width 21 height 21
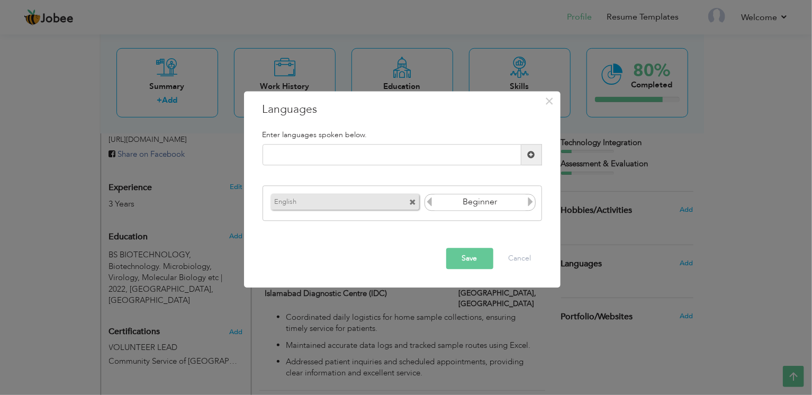
click at [495, 206] on input "Beginner" at bounding box center [480, 202] width 92 height 16
click at [532, 205] on icon at bounding box center [530, 202] width 10 height 10
click at [529, 205] on icon at bounding box center [530, 202] width 10 height 10
click at [432, 205] on icon at bounding box center [430, 202] width 10 height 10
click at [478, 261] on button "Save" at bounding box center [469, 258] width 47 height 21
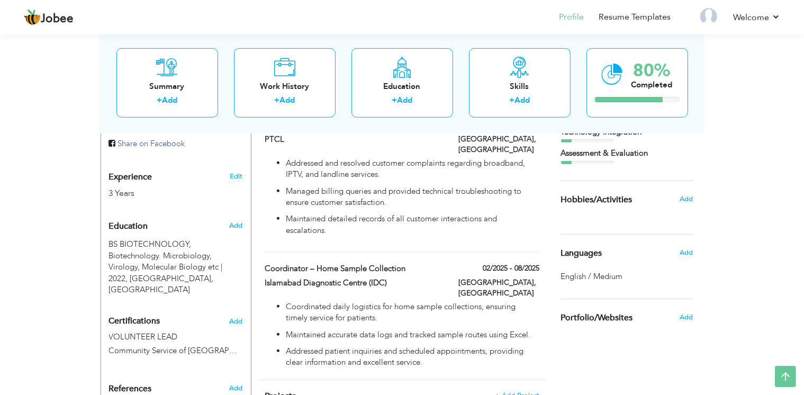
scroll to position [392, 0]
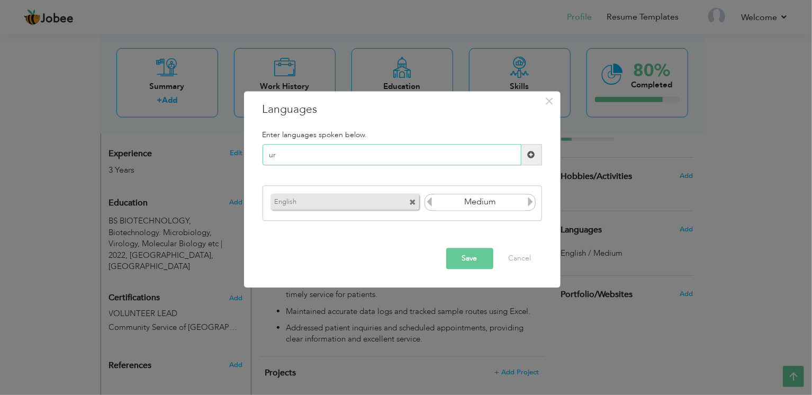
type input "u"
type input "Urdu"
click at [530, 152] on span at bounding box center [531, 154] width 21 height 21
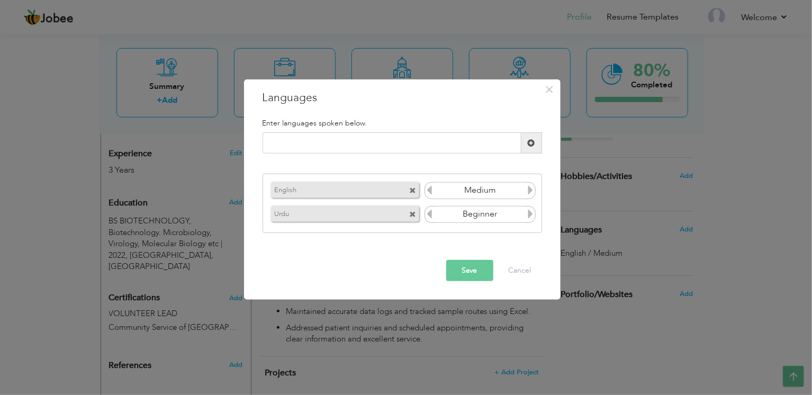
click at [529, 216] on icon at bounding box center [530, 214] width 10 height 10
click at [534, 214] on icon at bounding box center [530, 214] width 10 height 10
click at [0, 0] on span "button" at bounding box center [0, 0] width 0 height 0
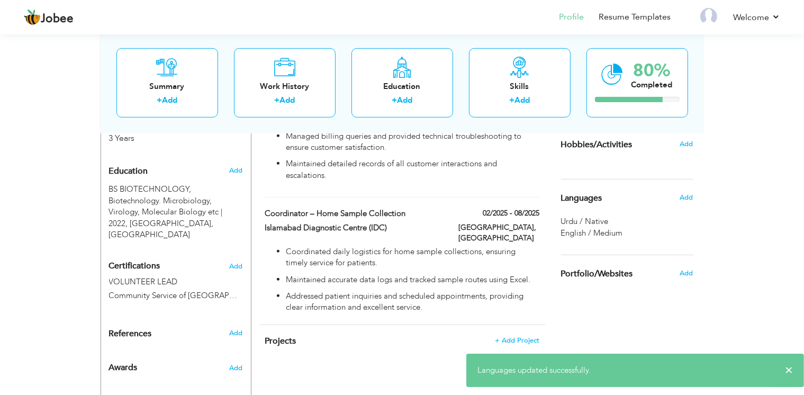
scroll to position [443, 0]
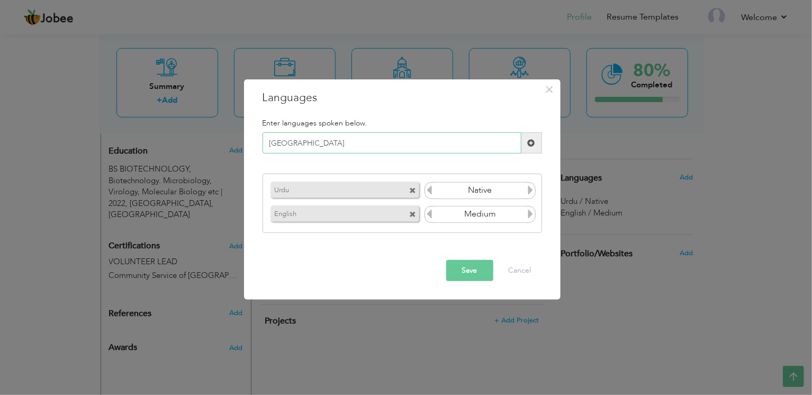
type input "Punjabi"
click at [535, 143] on div "Punjabi Please enter a valid language." at bounding box center [402, 147] width 295 height 30
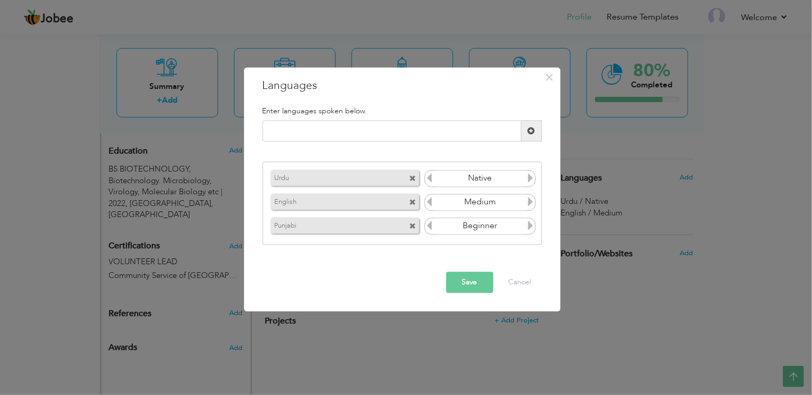
click at [532, 226] on icon at bounding box center [530, 226] width 10 height 10
click at [530, 229] on icon at bounding box center [530, 226] width 10 height 10
click at [471, 286] on button "Save" at bounding box center [469, 282] width 47 height 21
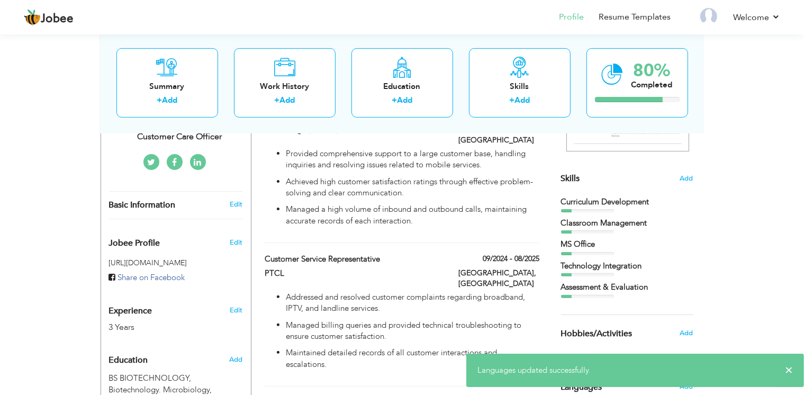
scroll to position [233, 0]
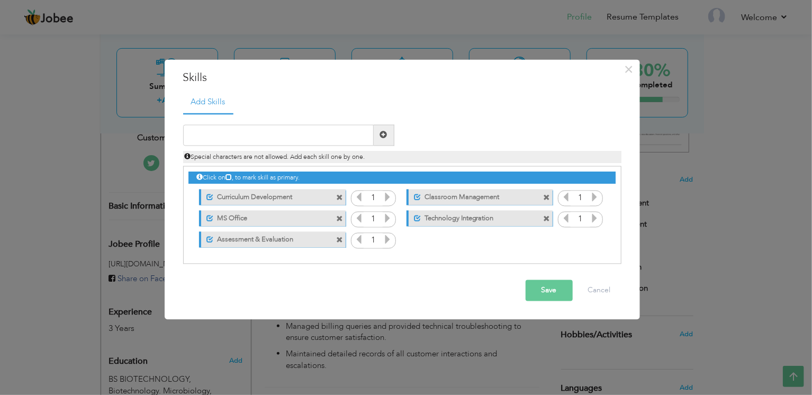
click at [544, 291] on button "Save" at bounding box center [548, 289] width 47 height 21
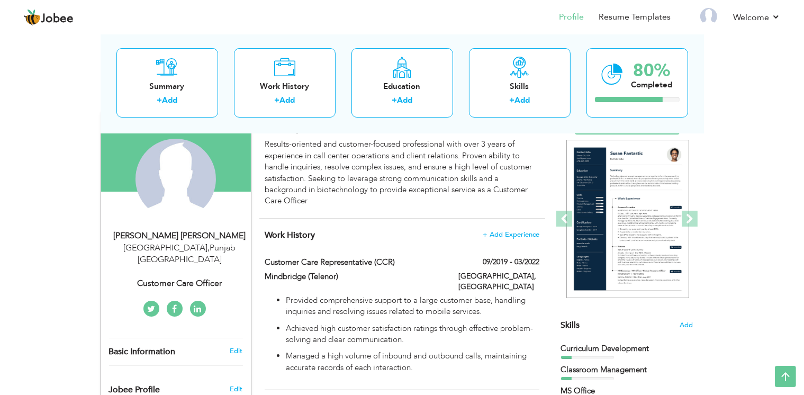
scroll to position [0, 0]
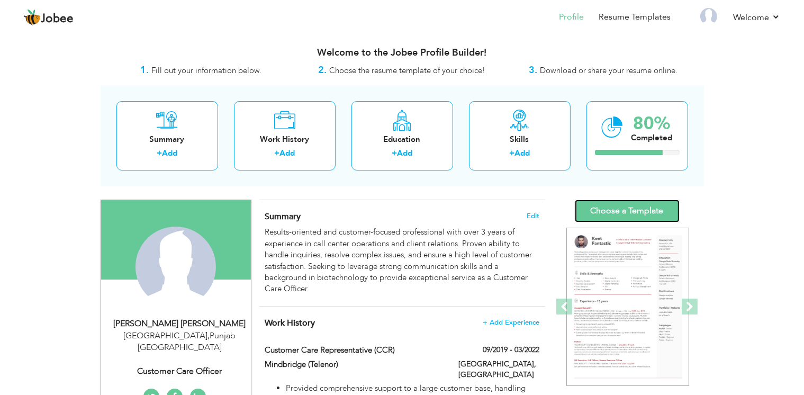
click at [635, 212] on link "Choose a Template" at bounding box center [627, 210] width 105 height 23
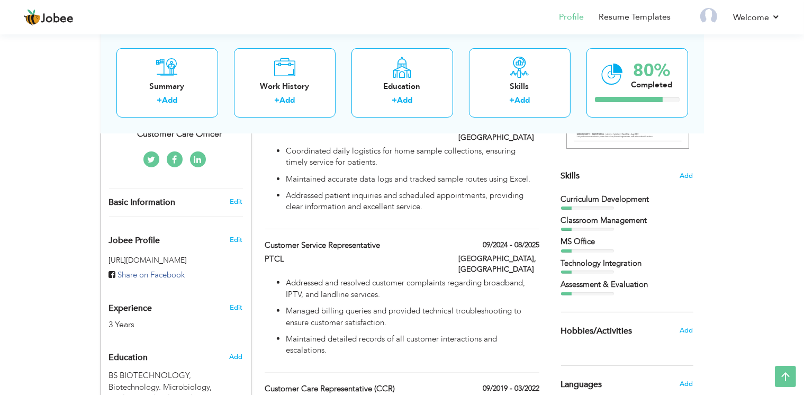
scroll to position [251, 0]
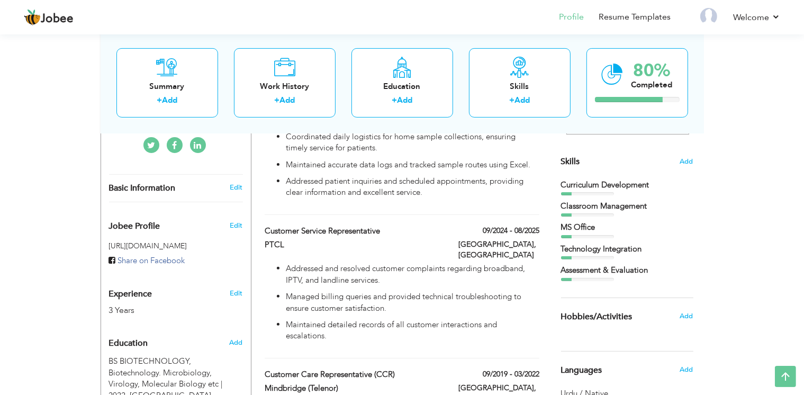
click at [613, 274] on div "Assessment & Evaluation" at bounding box center [627, 270] width 132 height 11
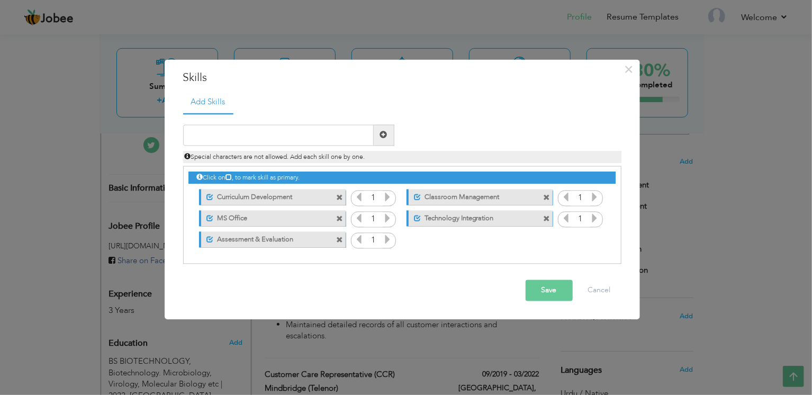
click at [566, 198] on icon at bounding box center [566, 197] width 10 height 10
click at [350, 208] on div "Unmark as primary skill. MS Office" at bounding box center [269, 218] width 162 height 21
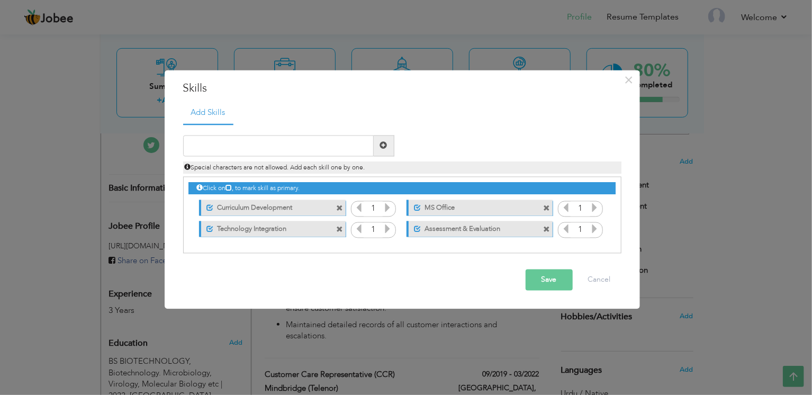
click at [543, 209] on span at bounding box center [546, 208] width 7 height 7
click at [336, 219] on div "Unmark as primary skill. MS Office" at bounding box center [269, 207] width 162 height 21
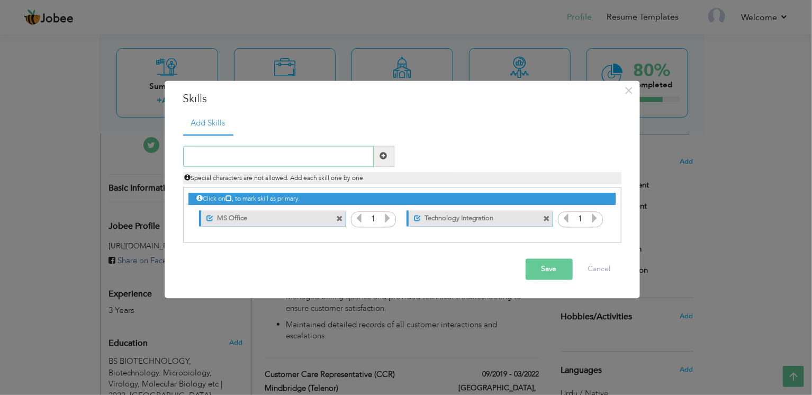
click at [304, 161] on input "text" at bounding box center [278, 156] width 190 height 21
paste input "Customer Relations"
type input "Customer Relations"
click at [385, 167] on div "Special characters are not allowed. Add each skill one by one." at bounding box center [402, 175] width 454 height 17
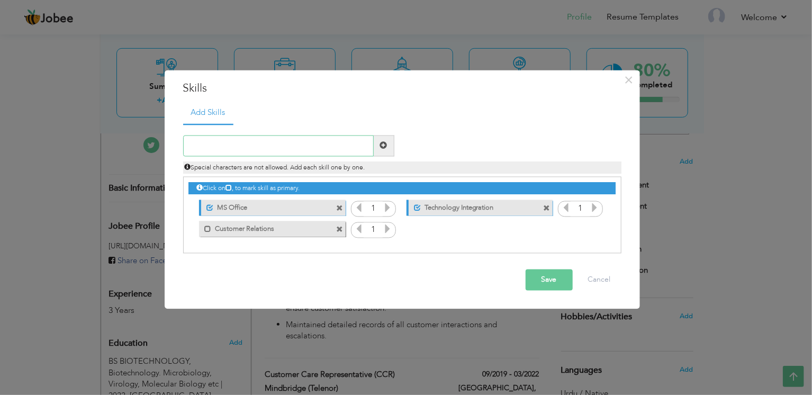
click at [328, 141] on input "text" at bounding box center [278, 145] width 190 height 21
paste input "Communication"
type input "Communication"
click at [385, 144] on span at bounding box center [383, 145] width 7 height 7
click at [0, 0] on span "button" at bounding box center [0, 0] width 0 height 0
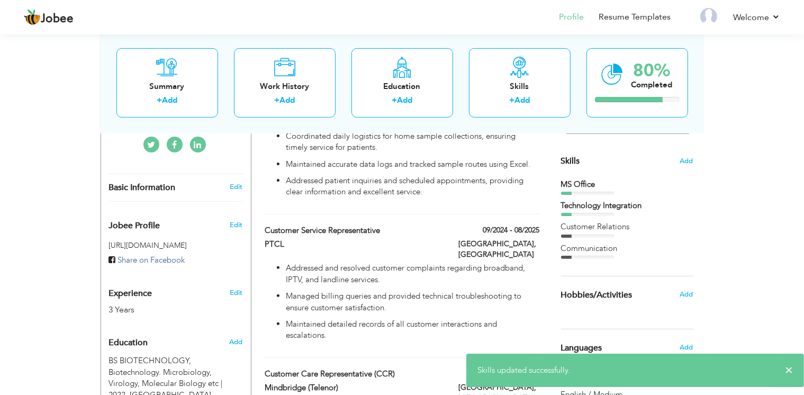
scroll to position [251, 0]
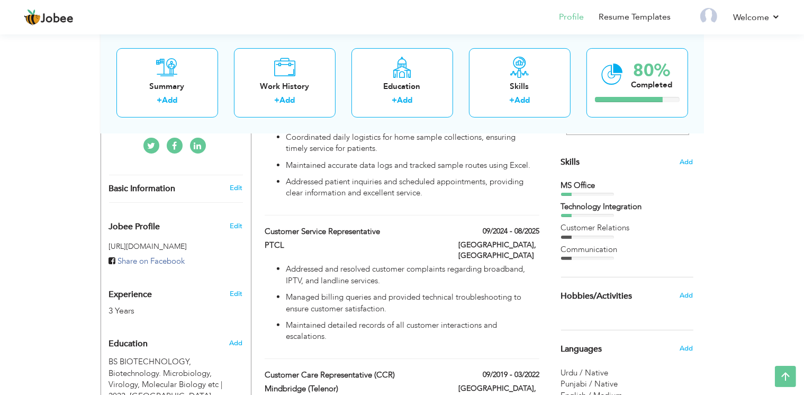
click at [609, 208] on div "Technology Integration" at bounding box center [627, 206] width 132 height 11
click at [577, 229] on div "Customer Relations" at bounding box center [627, 227] width 132 height 11
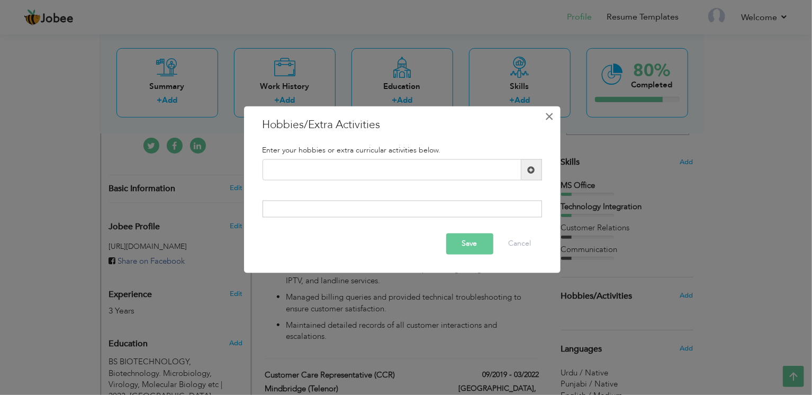
click at [551, 117] on span "×" at bounding box center [548, 116] width 9 height 19
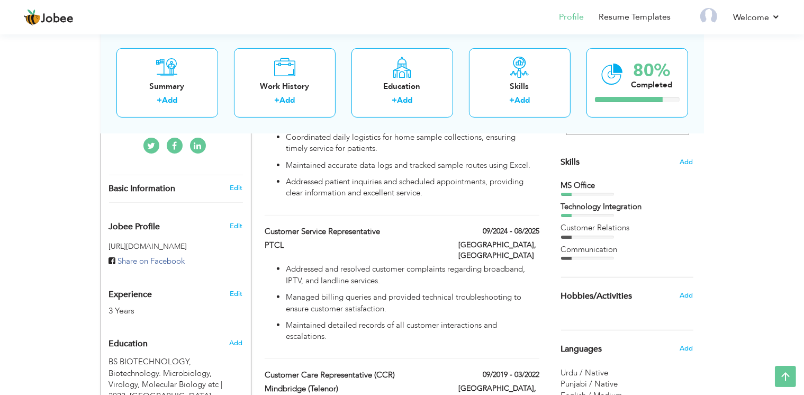
click at [566, 229] on div "Customer Relations" at bounding box center [627, 227] width 132 height 11
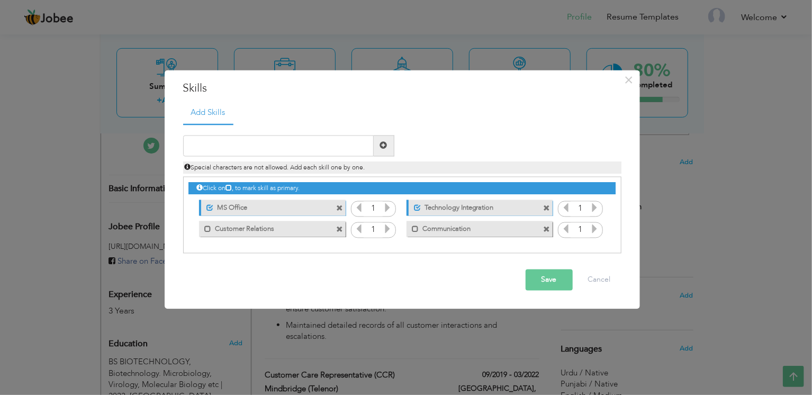
click at [387, 230] on icon at bounding box center [388, 229] width 10 height 10
click at [386, 232] on icon at bounding box center [388, 229] width 10 height 10
click at [357, 231] on icon at bounding box center [359, 229] width 10 height 10
click at [357, 232] on icon at bounding box center [359, 229] width 10 height 10
click at [207, 226] on span at bounding box center [207, 229] width 7 height 7
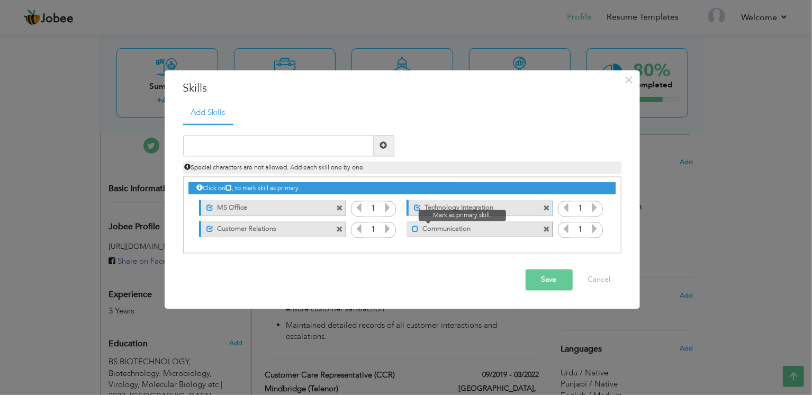
click at [413, 229] on span at bounding box center [415, 229] width 7 height 7
click at [540, 280] on button "Save" at bounding box center [548, 279] width 47 height 21
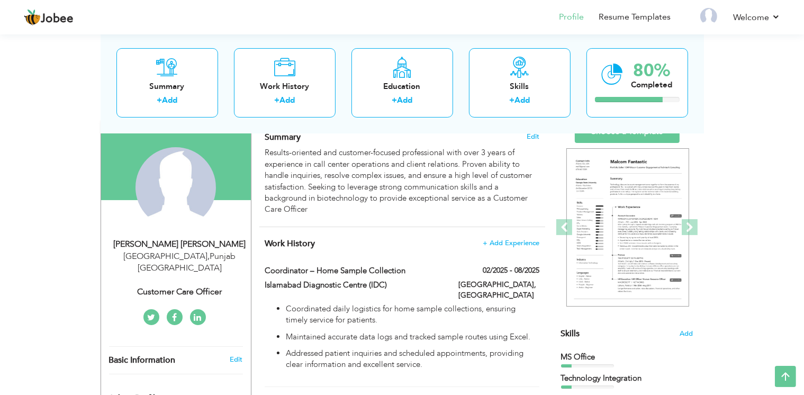
scroll to position [69, 0]
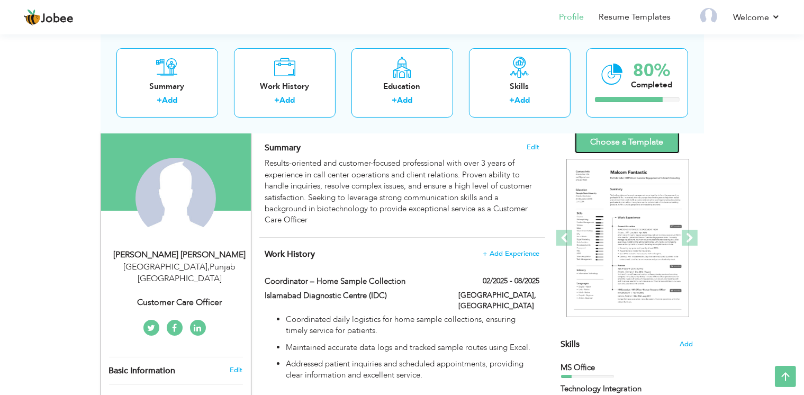
click at [633, 134] on link "Choose a Template" at bounding box center [627, 142] width 105 height 23
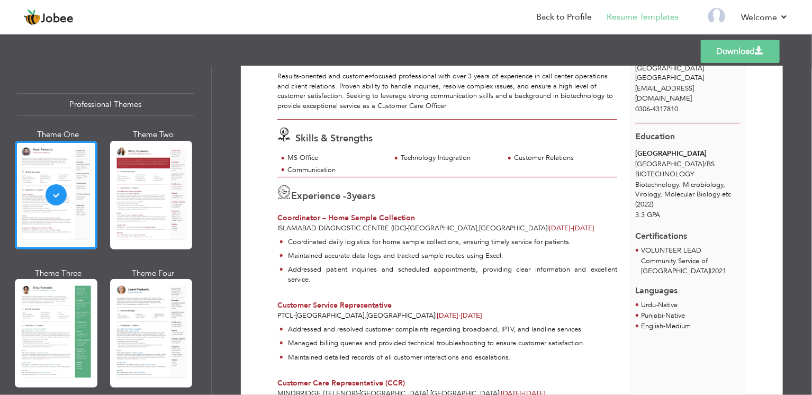
scroll to position [116, 0]
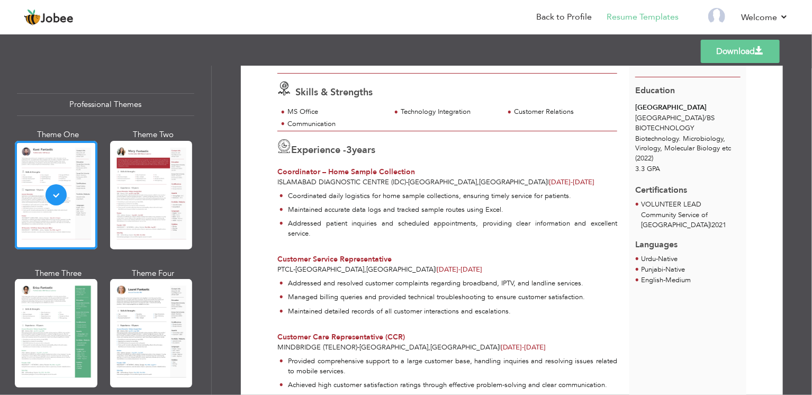
click at [160, 204] on div "Professional Themes Theme One Theme Two Theme Three Theme Four" at bounding box center [406, 230] width 812 height 329
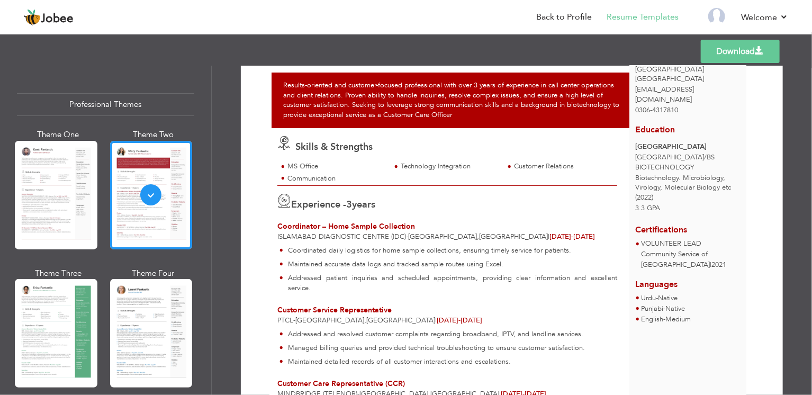
scroll to position [0, 0]
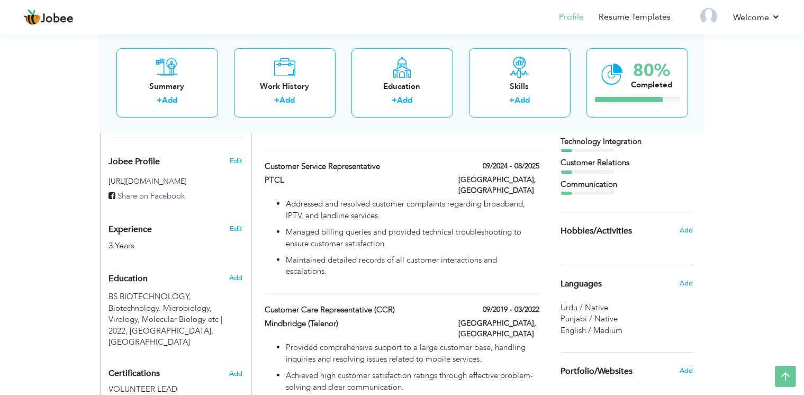
scroll to position [349, 0]
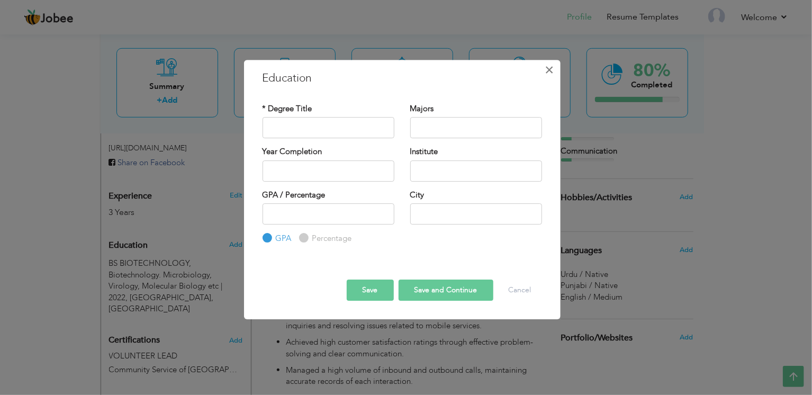
click at [550, 77] on span "×" at bounding box center [548, 69] width 9 height 19
click at [553, 70] on span "×" at bounding box center [548, 69] width 9 height 19
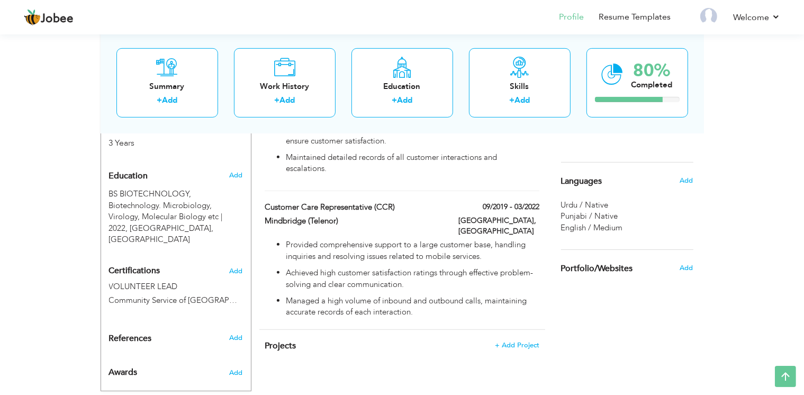
scroll to position [429, 0]
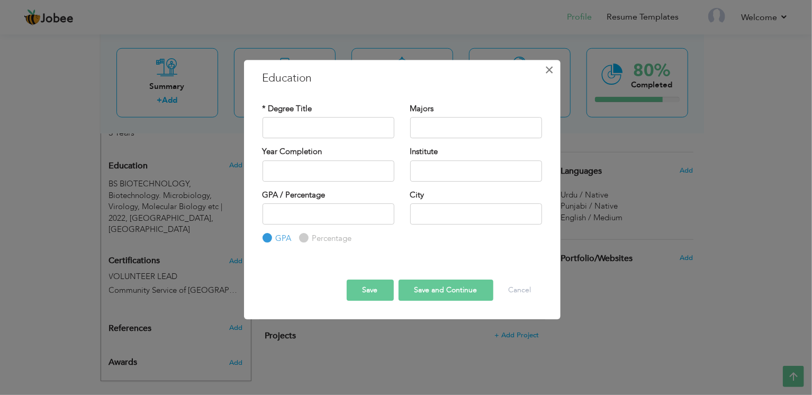
click at [553, 72] on span "×" at bounding box center [548, 69] width 9 height 19
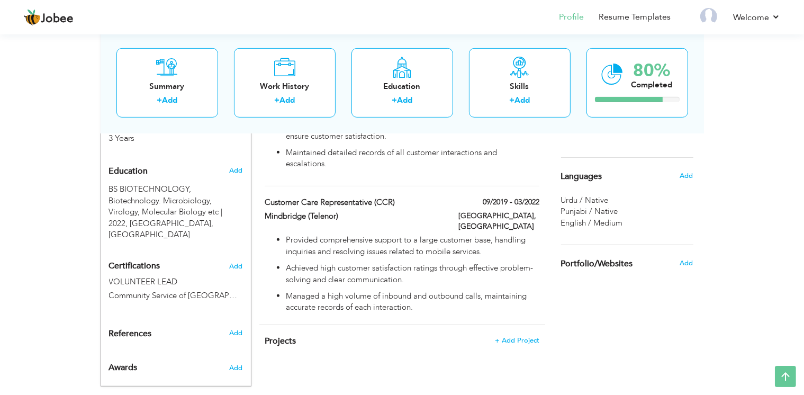
scroll to position [414, 0]
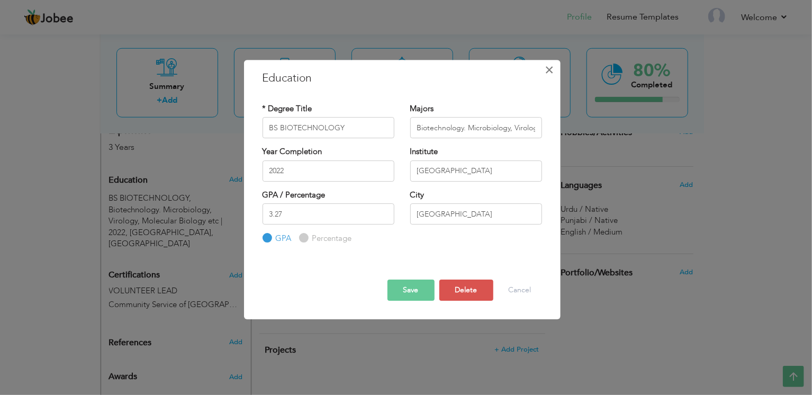
click at [544, 74] on span "×" at bounding box center [548, 69] width 9 height 19
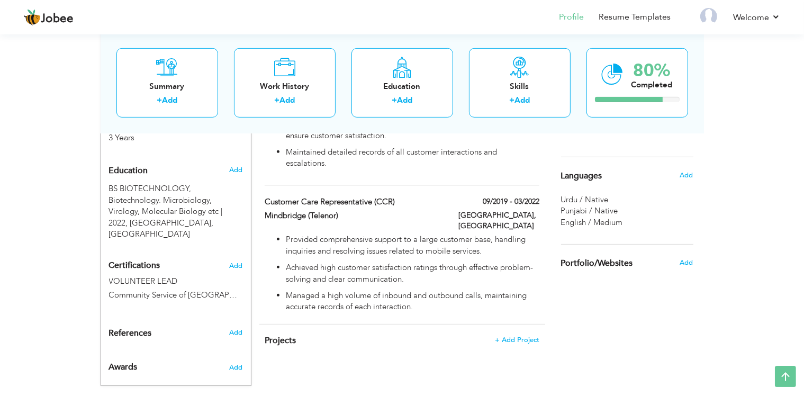
scroll to position [430, 0]
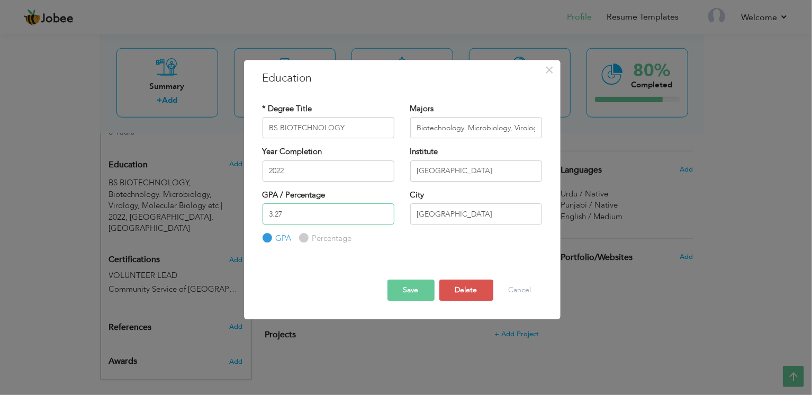
click at [313, 211] on input "3.27" at bounding box center [328, 213] width 132 height 21
type input "3"
type input "3.9"
click at [410, 290] on button "Save" at bounding box center [410, 289] width 47 height 21
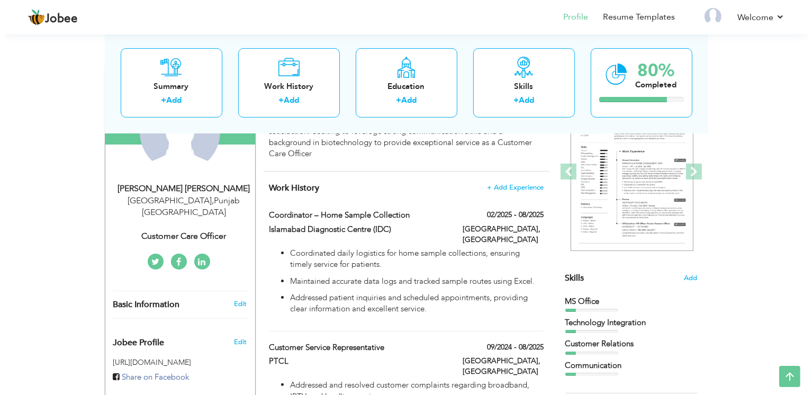
scroll to position [133, 0]
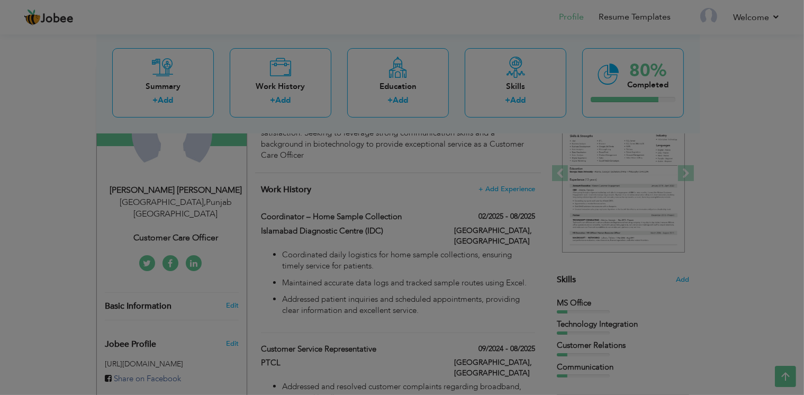
type input "Hafiz Shahbaz Ahmad"
type input "0306-4317810"
select select "number:166"
select select "number:5"
type input "Customer Care Officer"
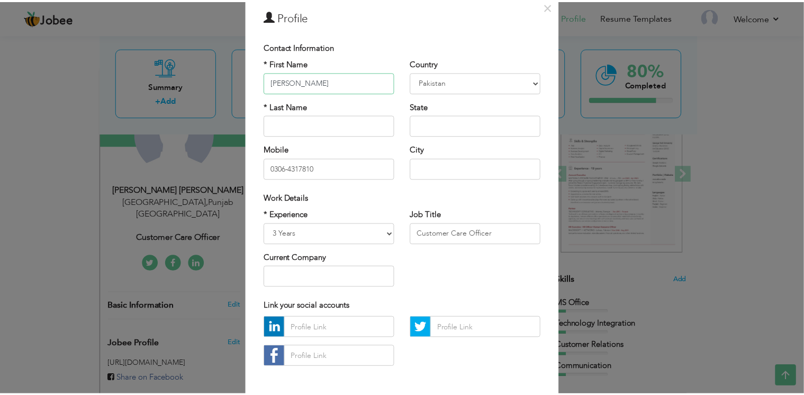
scroll to position [0, 0]
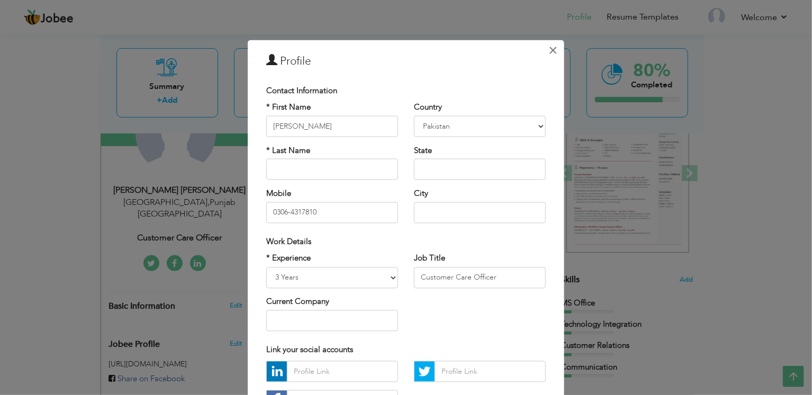
click at [557, 50] on button "×" at bounding box center [552, 50] width 17 height 17
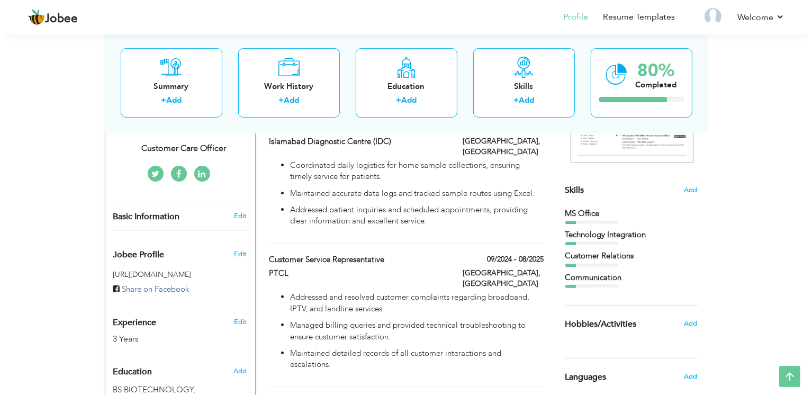
scroll to position [235, 0]
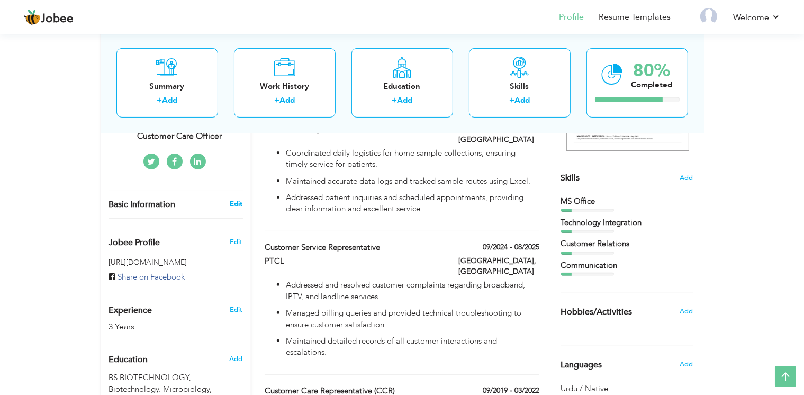
click at [237, 199] on link "Edit" at bounding box center [236, 204] width 13 height 10
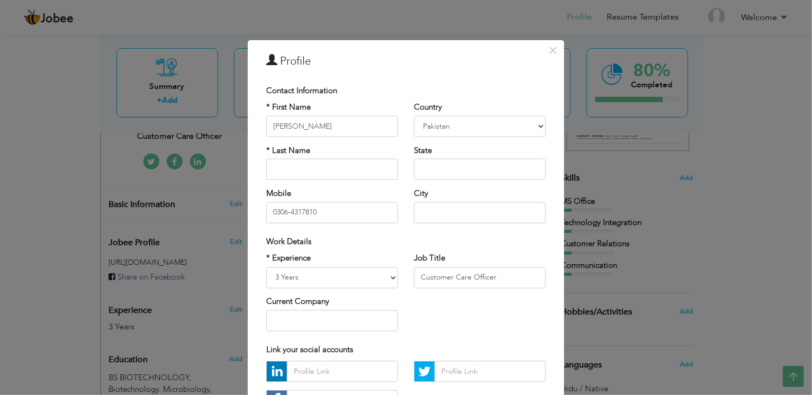
click at [313, 265] on div "* Experience Entry Level Less than 1 Year 1 Year 2 Years 3 Years 4 Years 5 Year…" at bounding box center [332, 270] width 132 height 35
click at [345, 280] on div "* Experience Entry Level Less than 1 Year 1 Year 2 Years 3 Years 4 Years 5 Year…" at bounding box center [332, 296] width 148 height 86
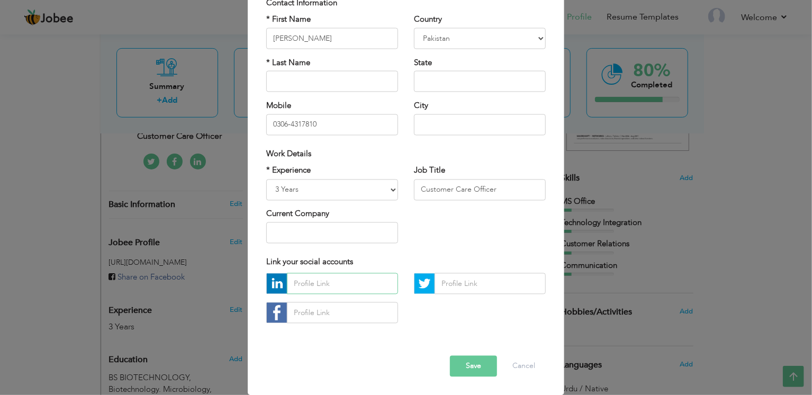
click at [345, 280] on input "text" at bounding box center [342, 283] width 111 height 21
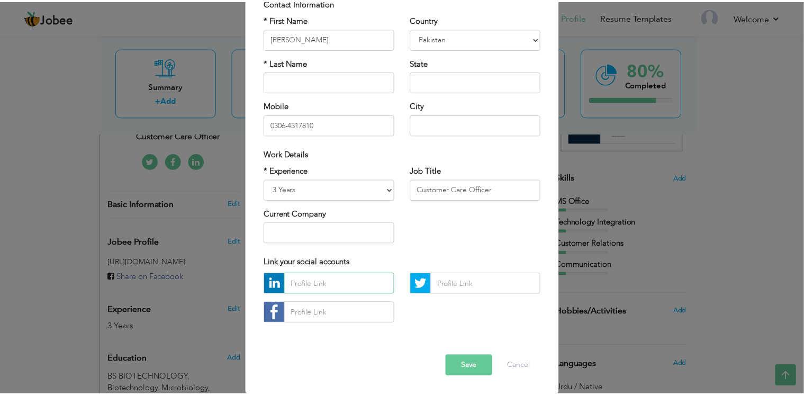
scroll to position [0, 0]
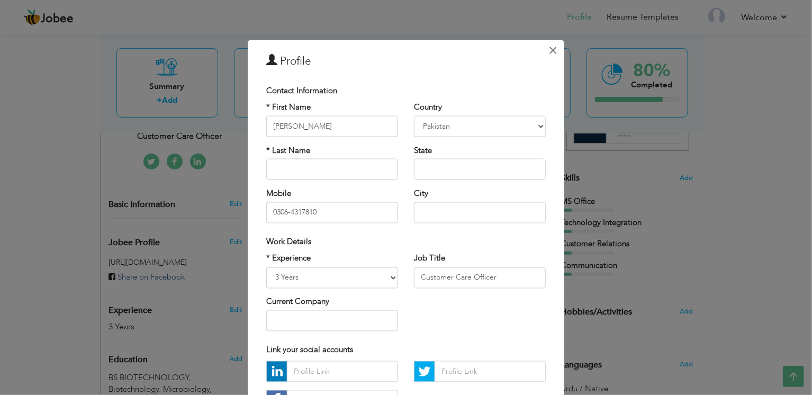
click at [549, 51] on span "×" at bounding box center [553, 50] width 9 height 19
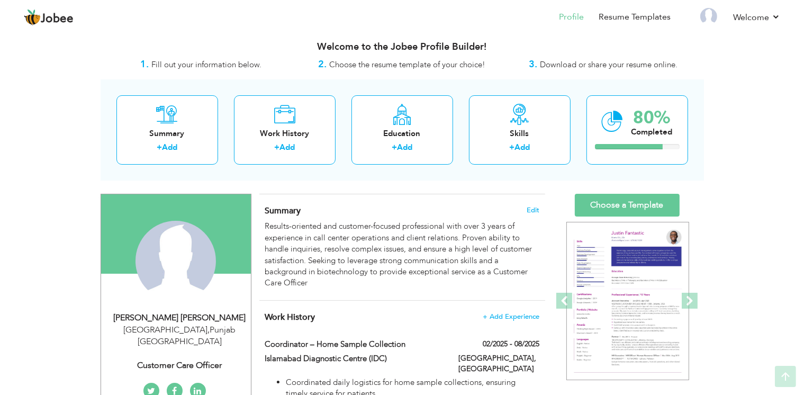
scroll to position [4, 0]
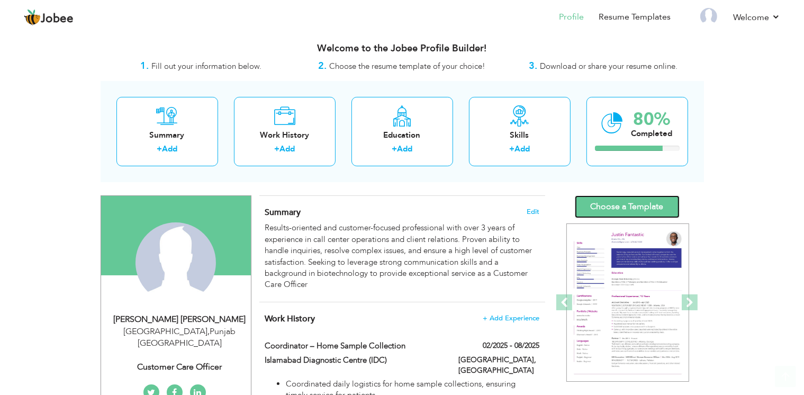
click at [627, 208] on link "Choose a Template" at bounding box center [627, 206] width 105 height 23
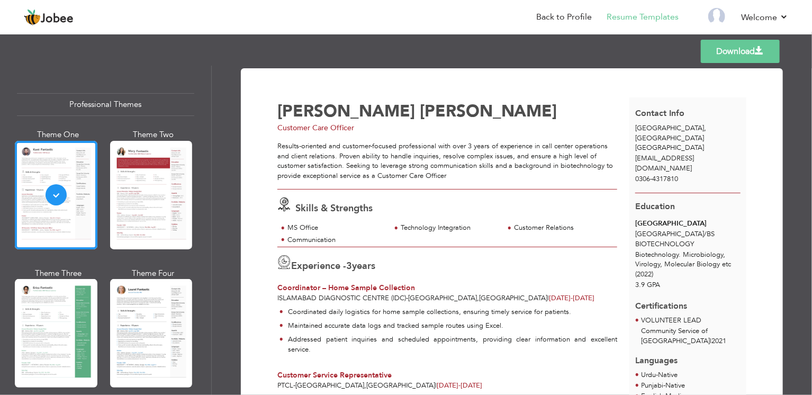
click at [686, 153] on span "[EMAIL_ADDRESS][DOMAIN_NAME]" at bounding box center [664, 163] width 59 height 20
drag, startPoint x: 686, startPoint y: 147, endPoint x: 718, endPoint y: 139, distance: 32.7
click at [718, 139] on div "[GEOGRAPHIC_DATA] , [GEOGRAPHIC_DATA] [GEOGRAPHIC_DATA]" at bounding box center [687, 138] width 117 height 30
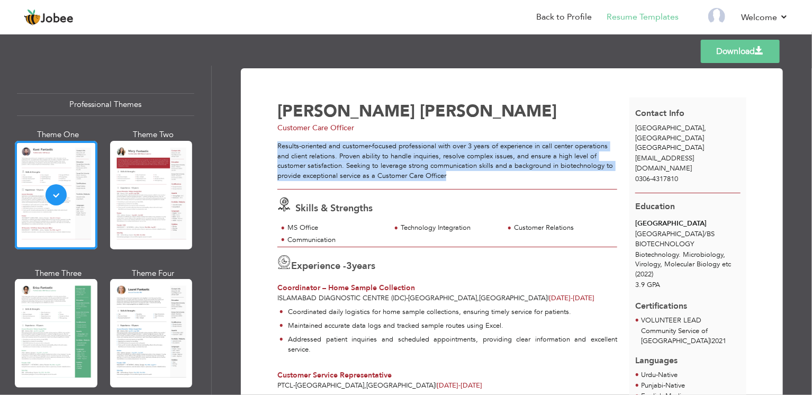
drag, startPoint x: 275, startPoint y: 144, endPoint x: 500, endPoint y: 178, distance: 226.8
click at [500, 178] on div "Results-oriented and customer-focused professional with over 3 years of experie…" at bounding box center [447, 160] width 340 height 39
copy div "Results-oriented and customer-focused professional with over 3 years of experie…"
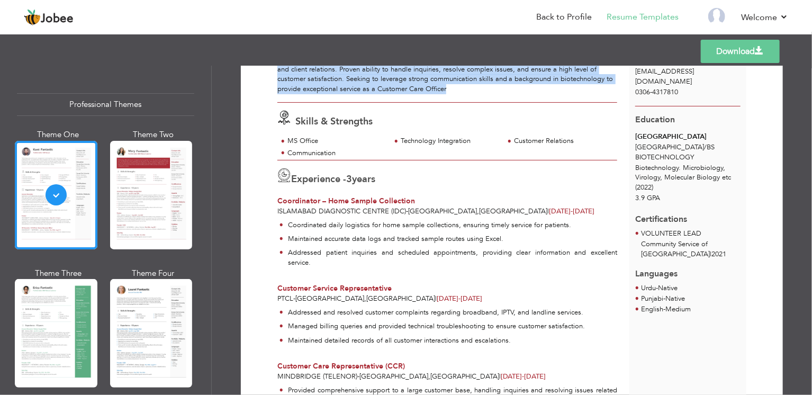
click at [290, 206] on span "Islamabad Diagnostic Centre (IDC)" at bounding box center [341, 211] width 129 height 10
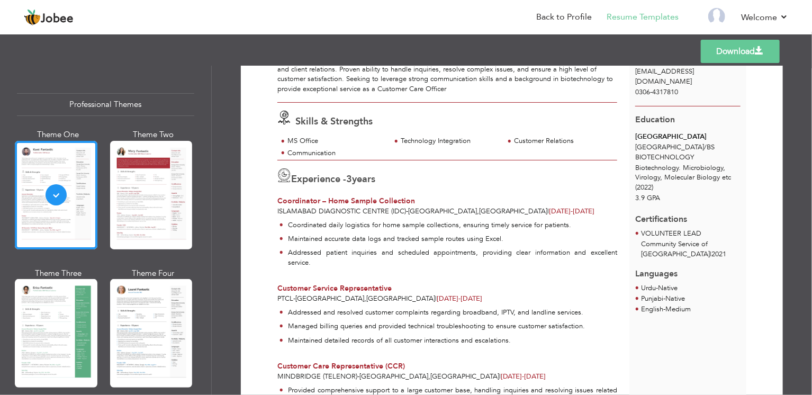
click at [288, 200] on span "Coordinator – Home Sample Collection" at bounding box center [346, 201] width 138 height 10
click at [287, 199] on span "Coordinator – Home Sample Collection" at bounding box center [346, 201] width 138 height 10
click at [284, 196] on span "Coordinator – Home Sample Collection" at bounding box center [346, 201] width 138 height 10
click at [286, 197] on span "Coordinator – Home Sample Collection" at bounding box center [346, 201] width 138 height 10
click at [284, 198] on span "Coordinator – Home Sample Collection" at bounding box center [346, 201] width 138 height 10
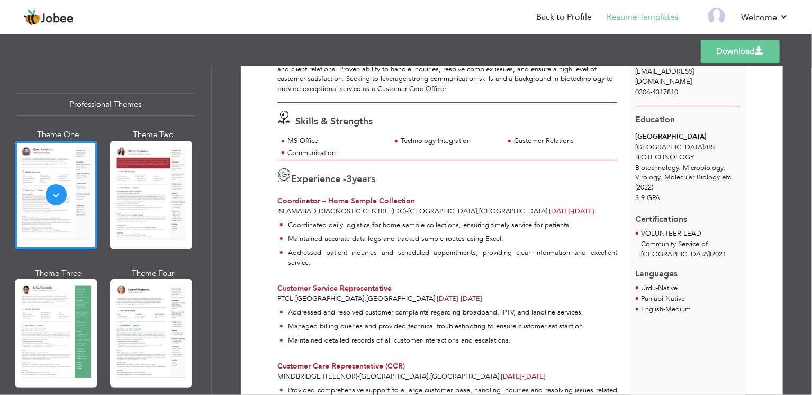
click at [303, 200] on span "Coordinator – Home Sample Collection" at bounding box center [346, 201] width 138 height 10
click at [301, 201] on span "Coordinator – Home Sample Collection" at bounding box center [346, 201] width 138 height 10
click at [301, 206] on span "Islamabad Diagnostic Centre (IDC)" at bounding box center [341, 211] width 129 height 10
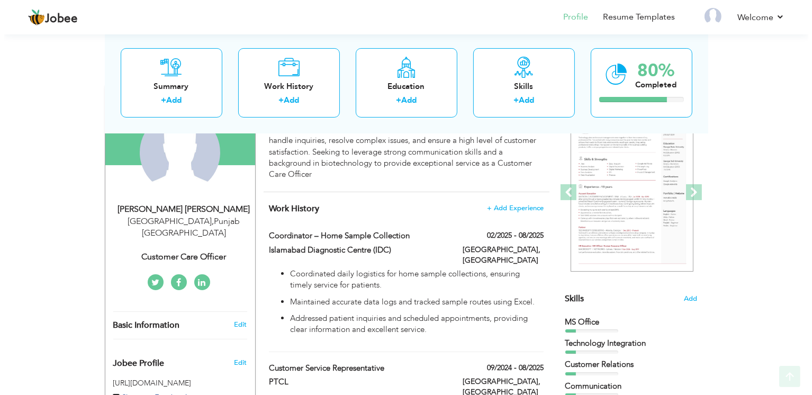
scroll to position [133, 0]
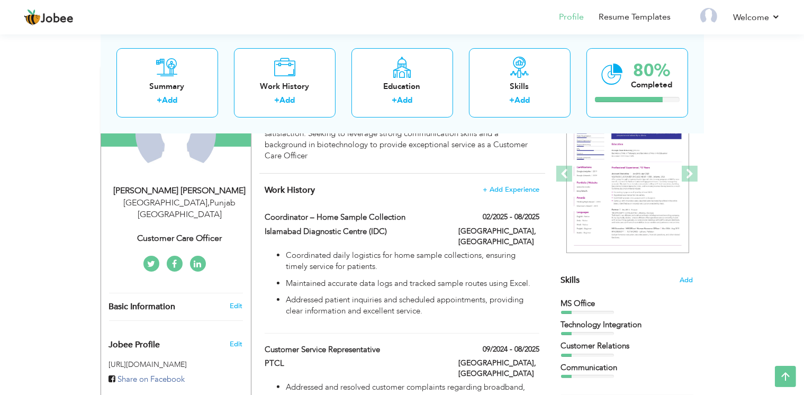
type input "Coordinator – Home Sample Collection"
type input "Islamabad Diagnostic Centre (IDC)"
type input "02/2025"
type input "08/2025"
type input "[GEOGRAPHIC_DATA]"
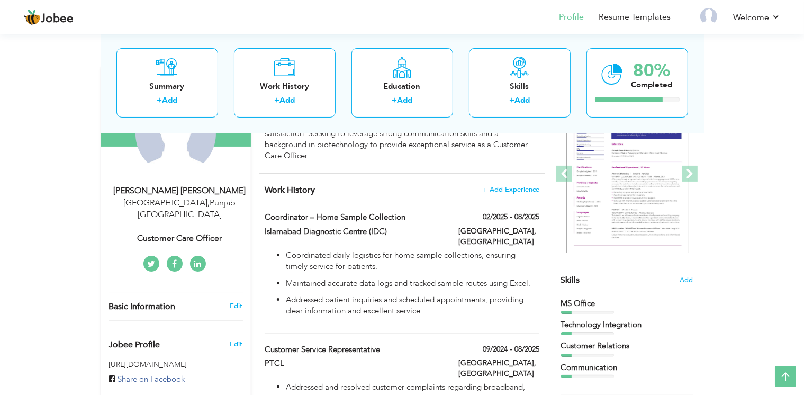
type input "[GEOGRAPHIC_DATA]"
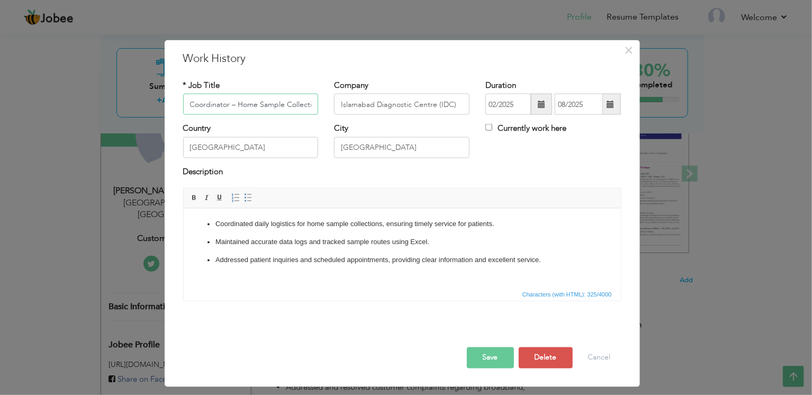
scroll to position [0, 8]
click at [218, 104] on input "Coordinator – Home Sample Collection" at bounding box center [250, 104] width 135 height 21
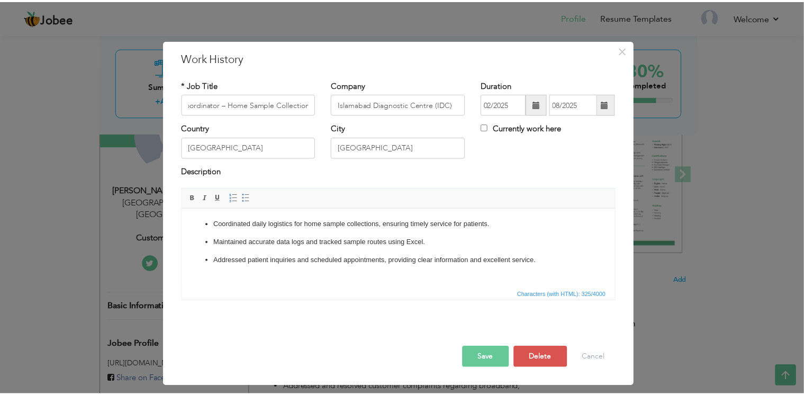
scroll to position [0, 0]
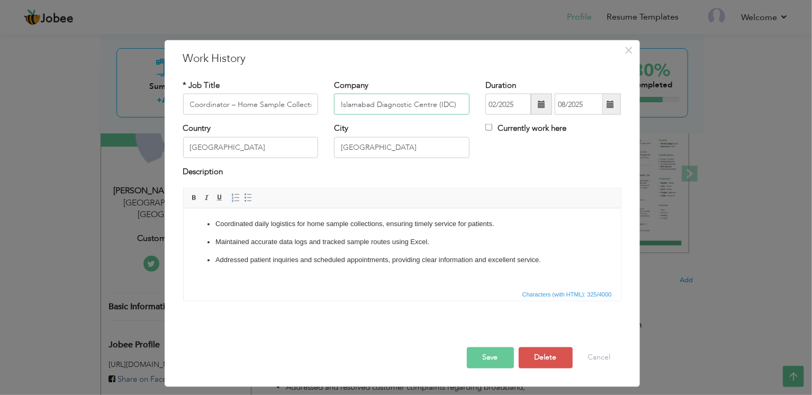
click at [379, 107] on input "Islamabad Diagnostic Centre (IDC)" at bounding box center [401, 104] width 135 height 21
click at [379, 105] on input "Islamabad Diagnostic Centre (IDC)" at bounding box center [401, 104] width 135 height 21
click at [376, 108] on input "Islamabad Diagnostic Centre (IDC)" at bounding box center [401, 104] width 135 height 21
click at [631, 48] on span "×" at bounding box center [628, 50] width 9 height 19
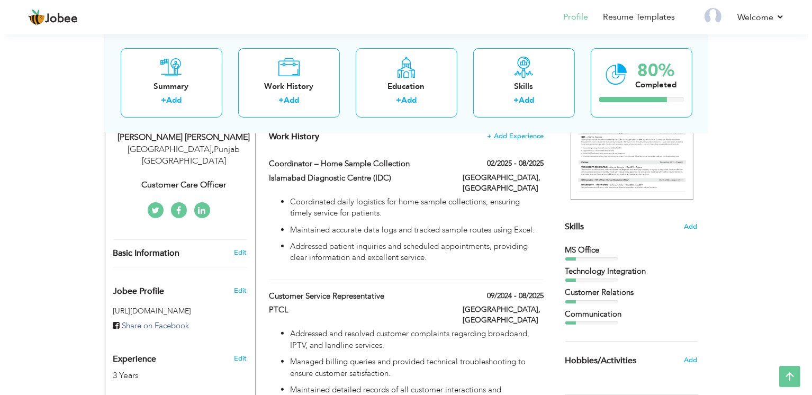
scroll to position [187, 0]
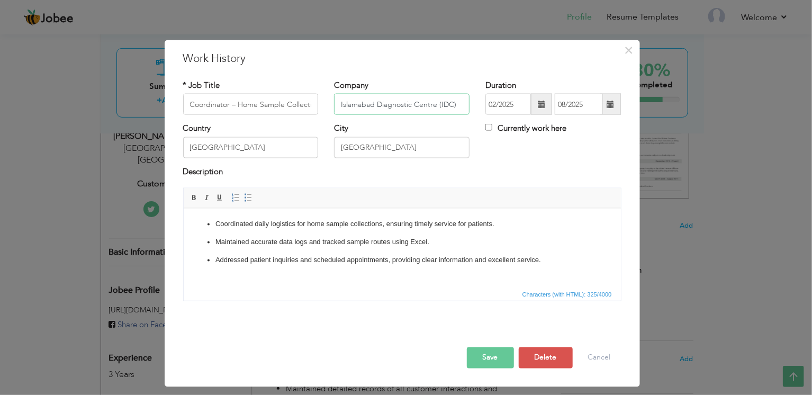
click at [351, 107] on input "Islamabad Diagnostic Centre (IDC)" at bounding box center [401, 104] width 135 height 21
click at [351, 103] on input "Islamabad Diagnostic Centre (IDC)" at bounding box center [401, 104] width 135 height 21
click at [347, 106] on input "Islamabad Diagnostic Centre (IDC)" at bounding box center [401, 104] width 135 height 21
click at [305, 242] on p "Maintained accurate data logs and tracked sample routes using Excel." at bounding box center [402, 242] width 374 height 11
click at [304, 241] on p "Maintained accurate data logs and tracked sample routes using Excel." at bounding box center [402, 242] width 374 height 11
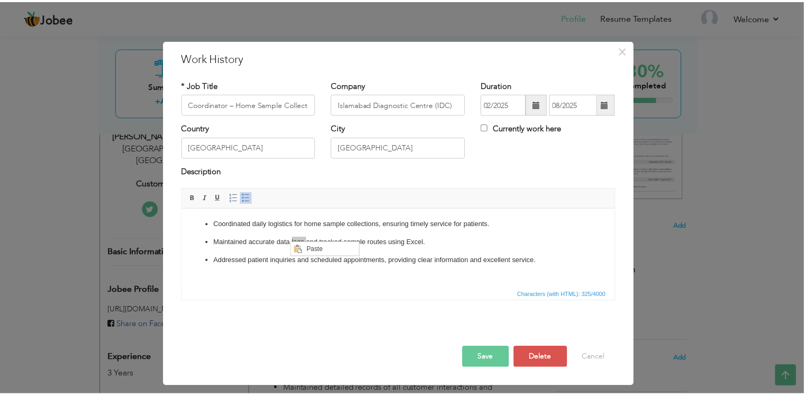
scroll to position [0, 0]
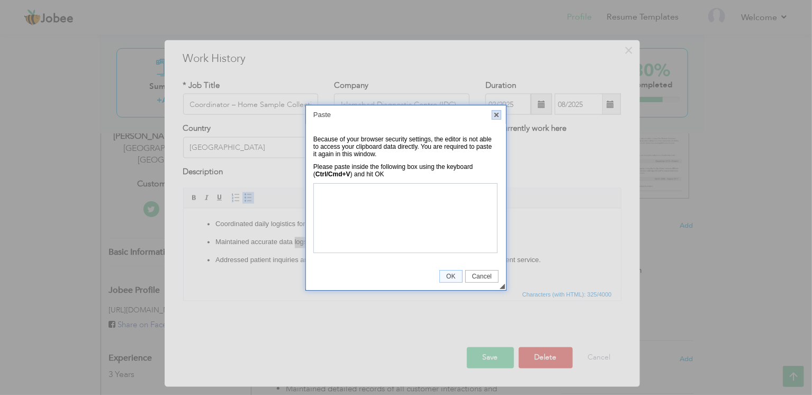
click at [495, 117] on link "X" at bounding box center [497, 115] width 10 height 10
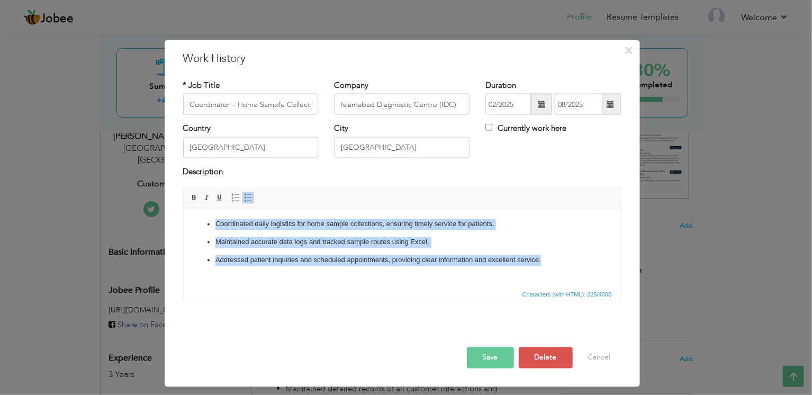
copy ul "Coordinated daily logistics for home sample collections, ensuring timely servic…"
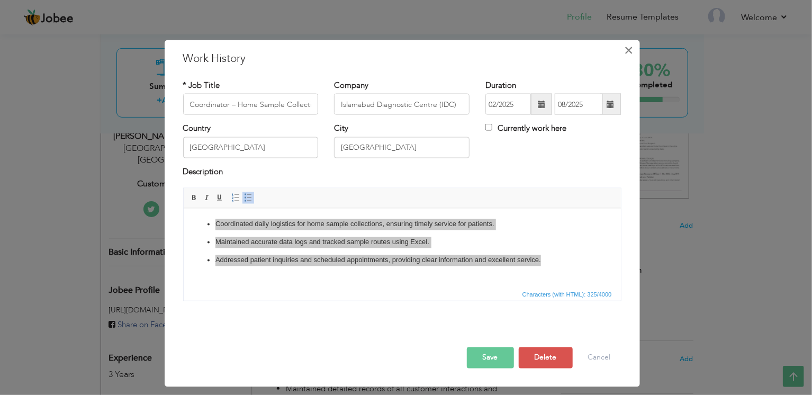
click at [626, 49] on span "×" at bounding box center [628, 50] width 9 height 19
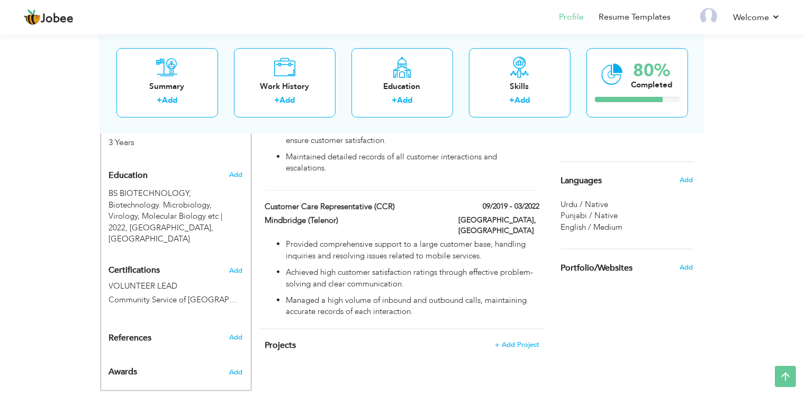
scroll to position [430, 0]
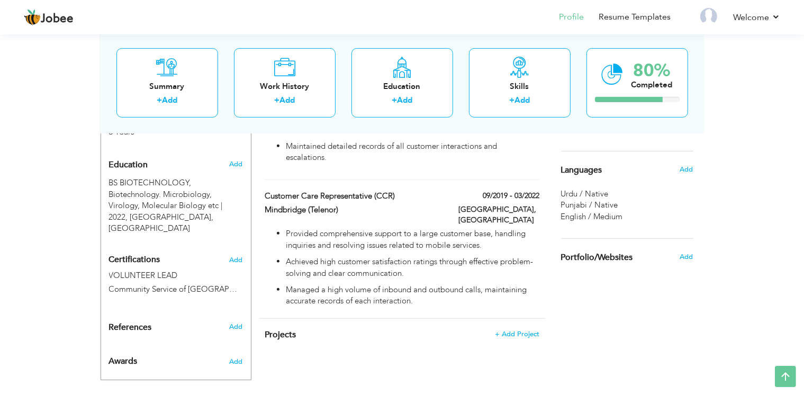
type input "Customer Care Representative (CCR)"
type input "Mindbridge (Telenor)"
type input "09/2019"
type input "03/2022"
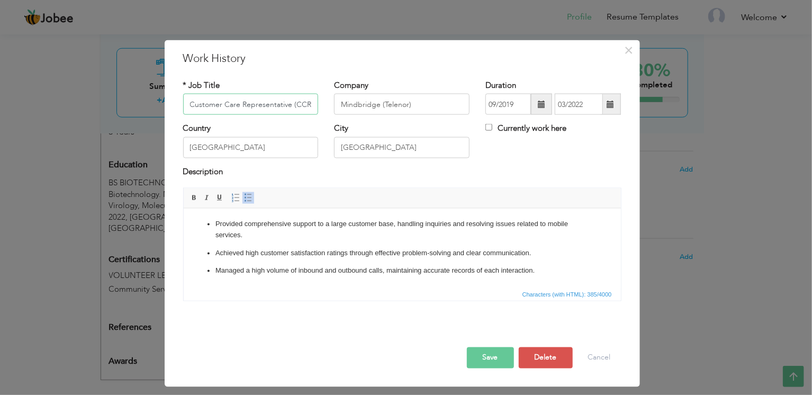
click at [275, 103] on input "Customer Care Representative (CCR)" at bounding box center [250, 104] width 135 height 21
click at [271, 103] on input "Customer Care Representative (CCR)" at bounding box center [250, 104] width 135 height 21
click at [379, 102] on input "Mindbridge (Telenor)" at bounding box center [401, 104] width 135 height 21
click at [321, 258] on p "Achieved high customer satisfaction ratings through effective problem-solving a…" at bounding box center [402, 253] width 374 height 11
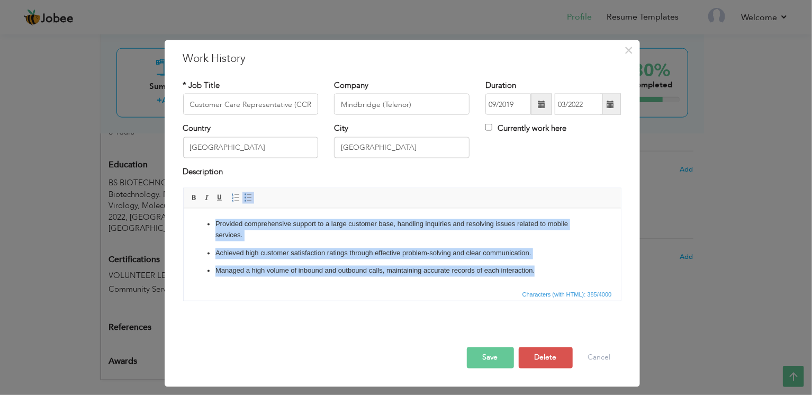
copy ul "Provided comprehensive support to a large customer base, handling inquiries and…"
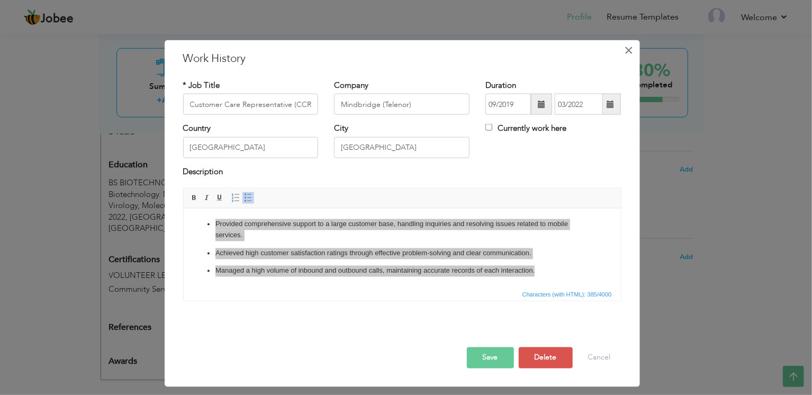
click at [629, 50] on span "×" at bounding box center [628, 50] width 9 height 19
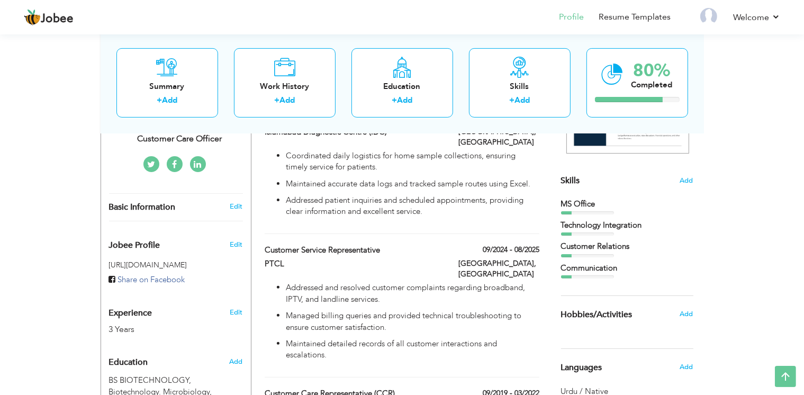
scroll to position [232, 0]
type input "Customer Service Representative"
type input "PTCL"
type input "09/2024"
type input "08/2025"
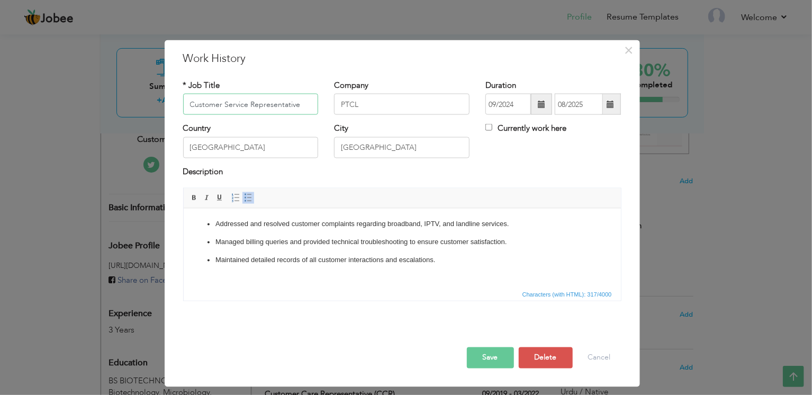
click at [288, 106] on input "Customer Service Representative" at bounding box center [250, 104] width 135 height 21
click at [347, 104] on input "PTCL" at bounding box center [401, 104] width 135 height 21
click at [346, 99] on input "PTCL" at bounding box center [401, 104] width 135 height 21
click at [334, 250] on ul "Addressed and resolved customer complaints regarding broadband, IPTV, and landl…" at bounding box center [402, 242] width 416 height 47
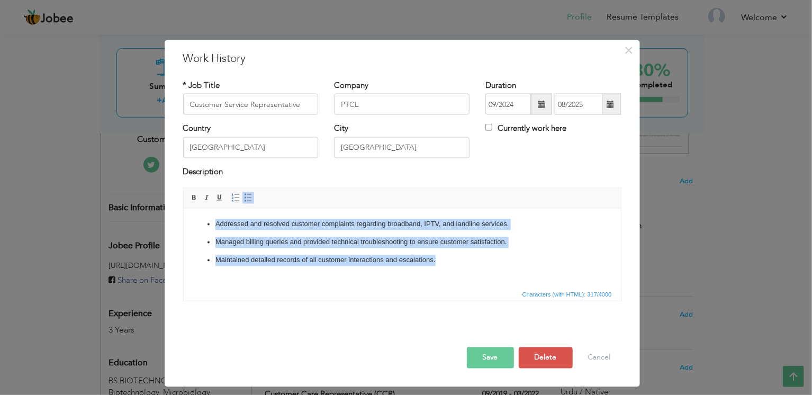
copy ul "Addressed and resolved customer complaints regarding broadband, IPTV, and landl…"
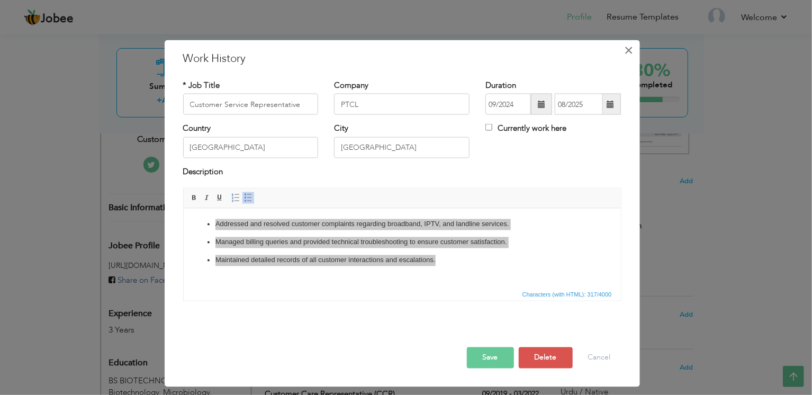
click at [635, 51] on button "×" at bounding box center [628, 50] width 17 height 17
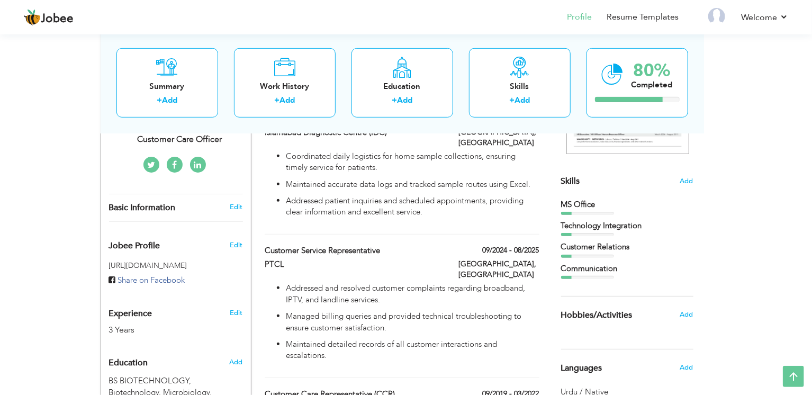
click at [627, 51] on div at bounding box center [406, 197] width 812 height 395
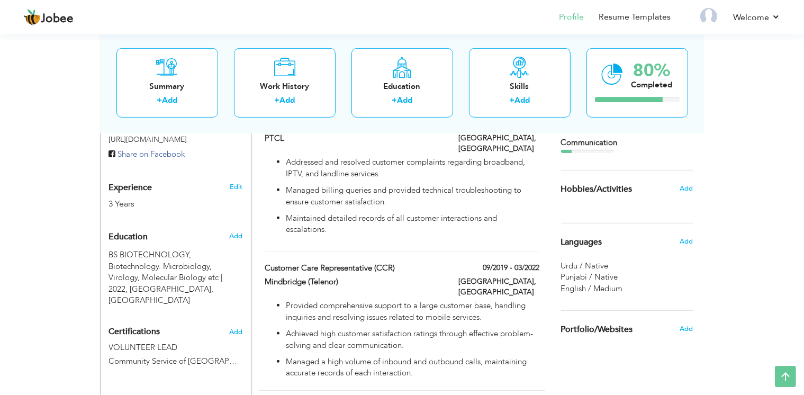
scroll to position [361, 0]
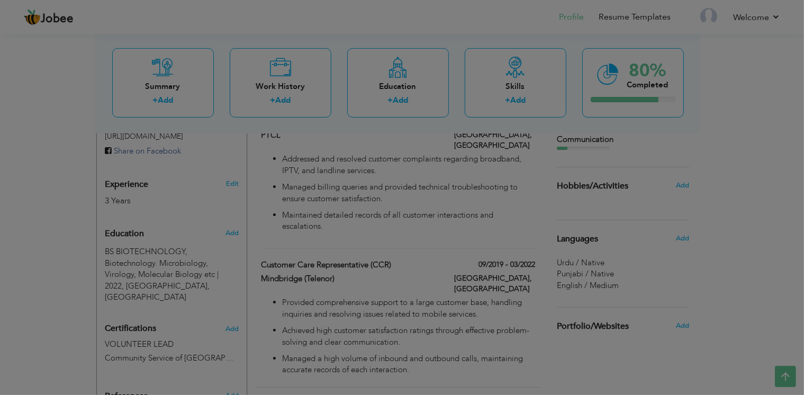
type input "BS BIOTECHNOLOGY"
type input "Biotechnology. Microbiology, Virology, Molecular Biology etc"
type input "2022"
type input "[GEOGRAPHIC_DATA]"
radio input "true"
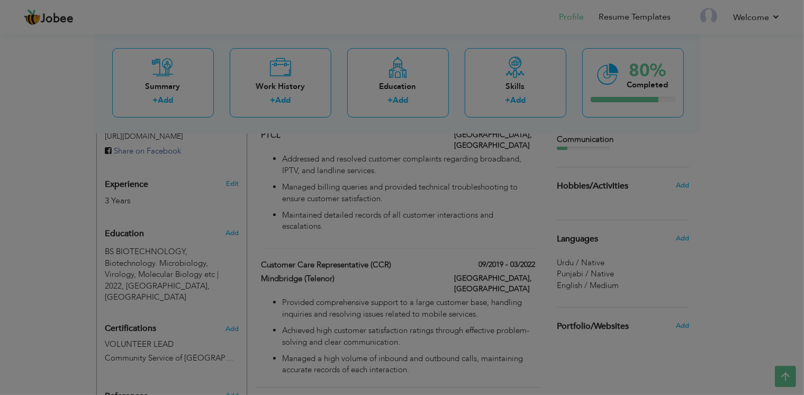
type input "[GEOGRAPHIC_DATA]"
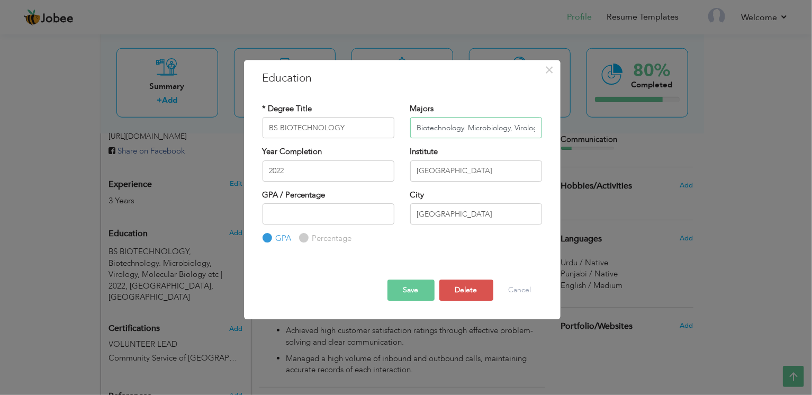
click at [447, 125] on input "Biotechnology. Microbiology, Virology, Molecular Biology etc" at bounding box center [476, 127] width 132 height 21
click at [281, 169] on input "2022" at bounding box center [328, 170] width 132 height 21
click at [277, 167] on input "2022" at bounding box center [328, 170] width 132 height 21
click at [440, 174] on input "[GEOGRAPHIC_DATA]" at bounding box center [476, 170] width 132 height 21
click at [69, 297] on div "× Education * Degree Title BS BIOTECHNOLOGY Majors Biotechnology. Microbiology,…" at bounding box center [406, 197] width 812 height 395
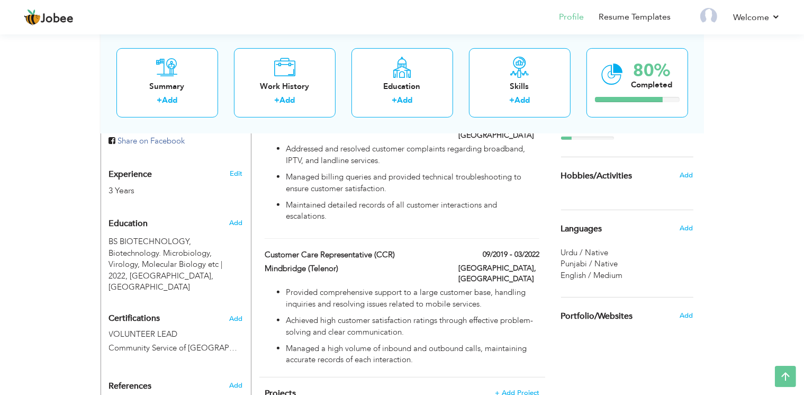
scroll to position [430, 0]
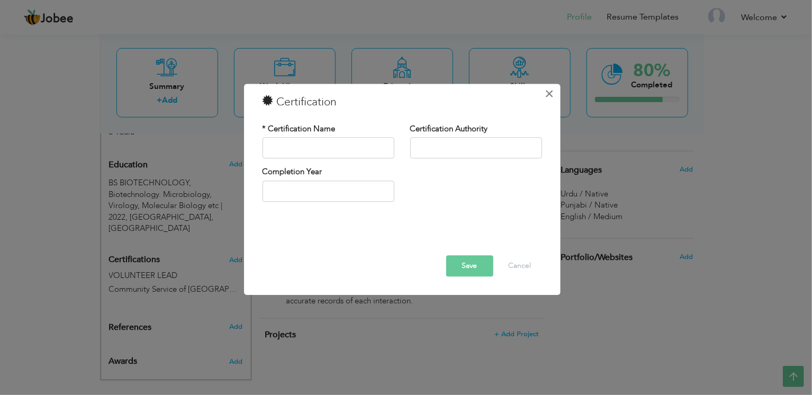
click at [556, 96] on button "×" at bounding box center [549, 93] width 17 height 17
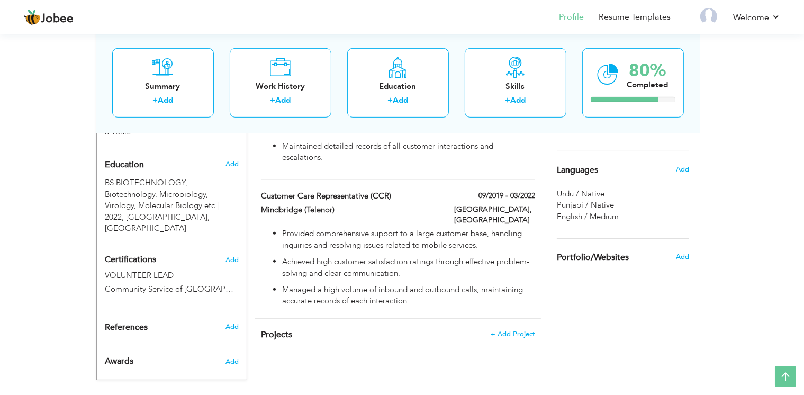
type input "VOLUNTEER LEAD"
type input "Community Service of [GEOGRAPHIC_DATA]"
type input "2021"
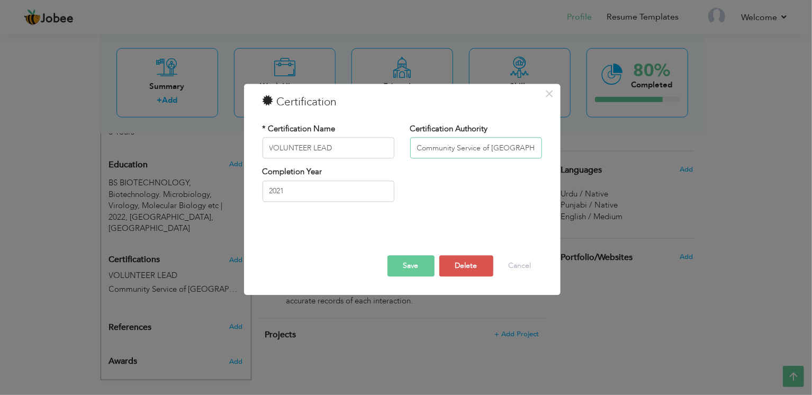
click at [453, 150] on input "Community Service of [GEOGRAPHIC_DATA]" at bounding box center [476, 148] width 132 height 21
click at [548, 93] on span "×" at bounding box center [548, 93] width 9 height 19
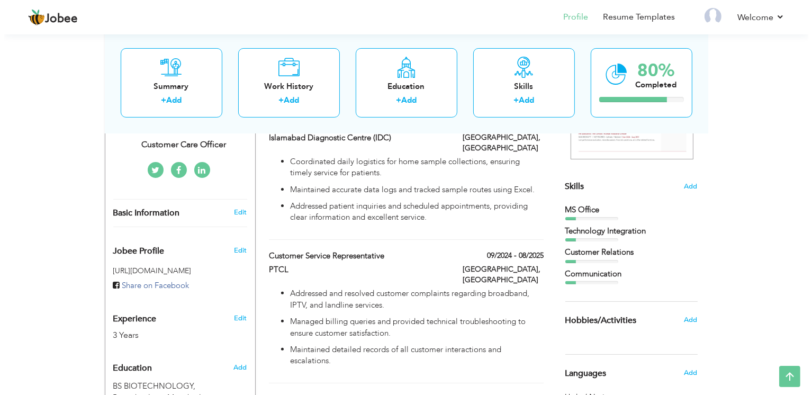
scroll to position [222, 0]
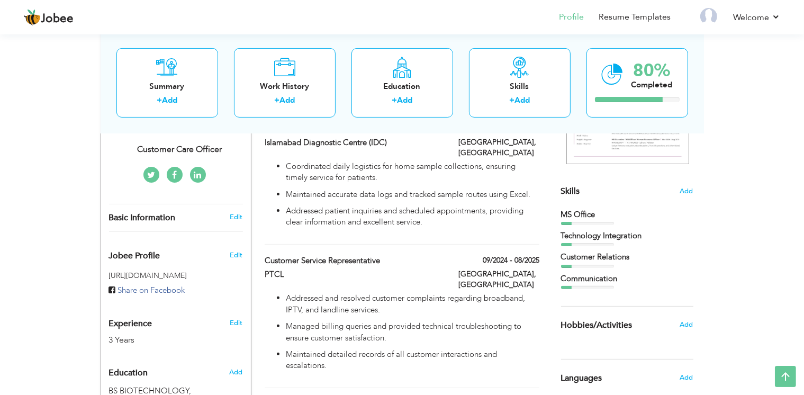
click at [622, 209] on div "MS Office" at bounding box center [627, 214] width 132 height 11
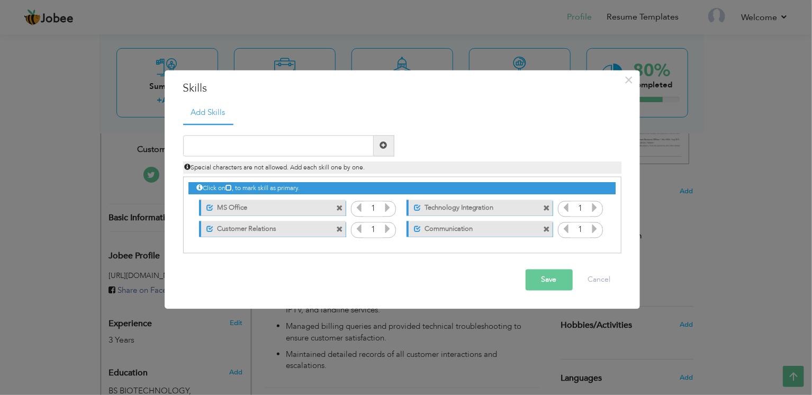
click at [236, 210] on label "MS Office" at bounding box center [265, 206] width 105 height 13
click at [232, 207] on label "MS Office" at bounding box center [264, 206] width 107 height 13
